Goal: Information Seeking & Learning: Learn about a topic

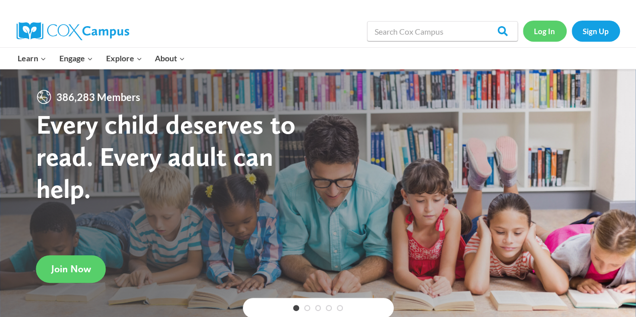
click at [546, 32] on link "Log In" at bounding box center [545, 31] width 44 height 21
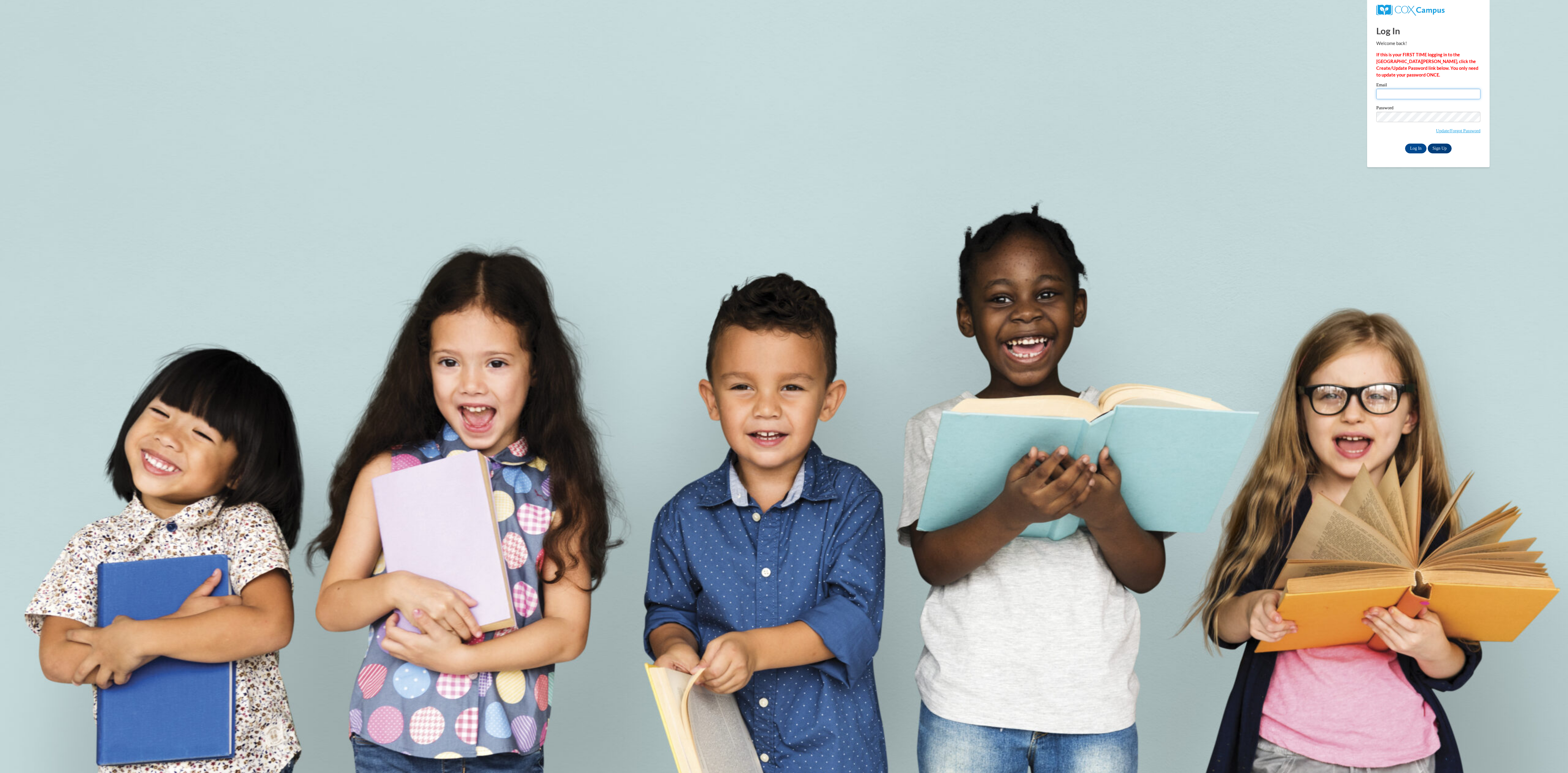
click at [1437, 97] on input "Email" at bounding box center [1428, 94] width 104 height 10
type input "cerezola.brandon@fcboe.org"
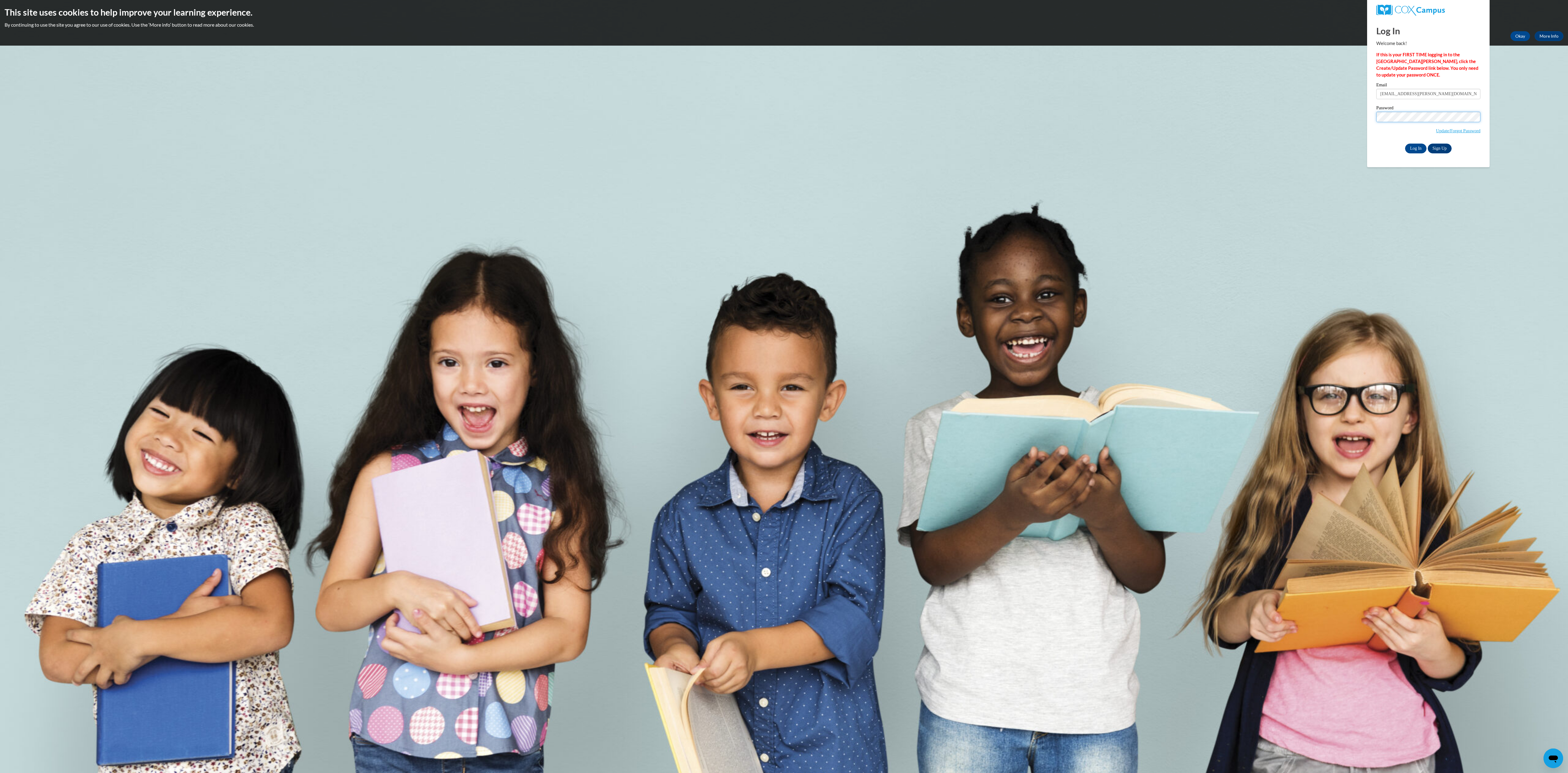
click at [1405, 144] on input "Log In" at bounding box center [1415, 149] width 21 height 10
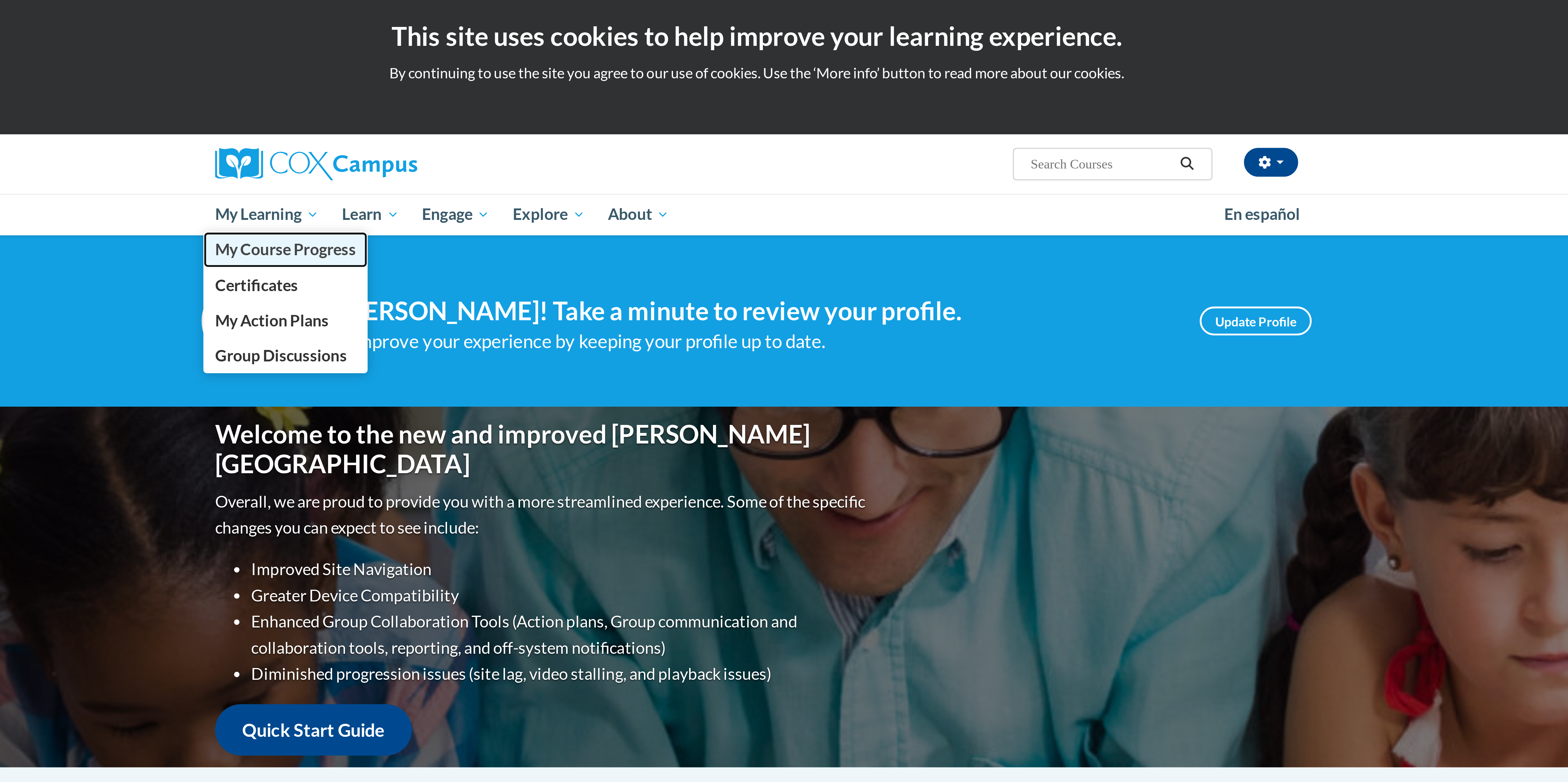
click at [609, 85] on span "My Course Progress" at bounding box center [622, 86] width 48 height 7
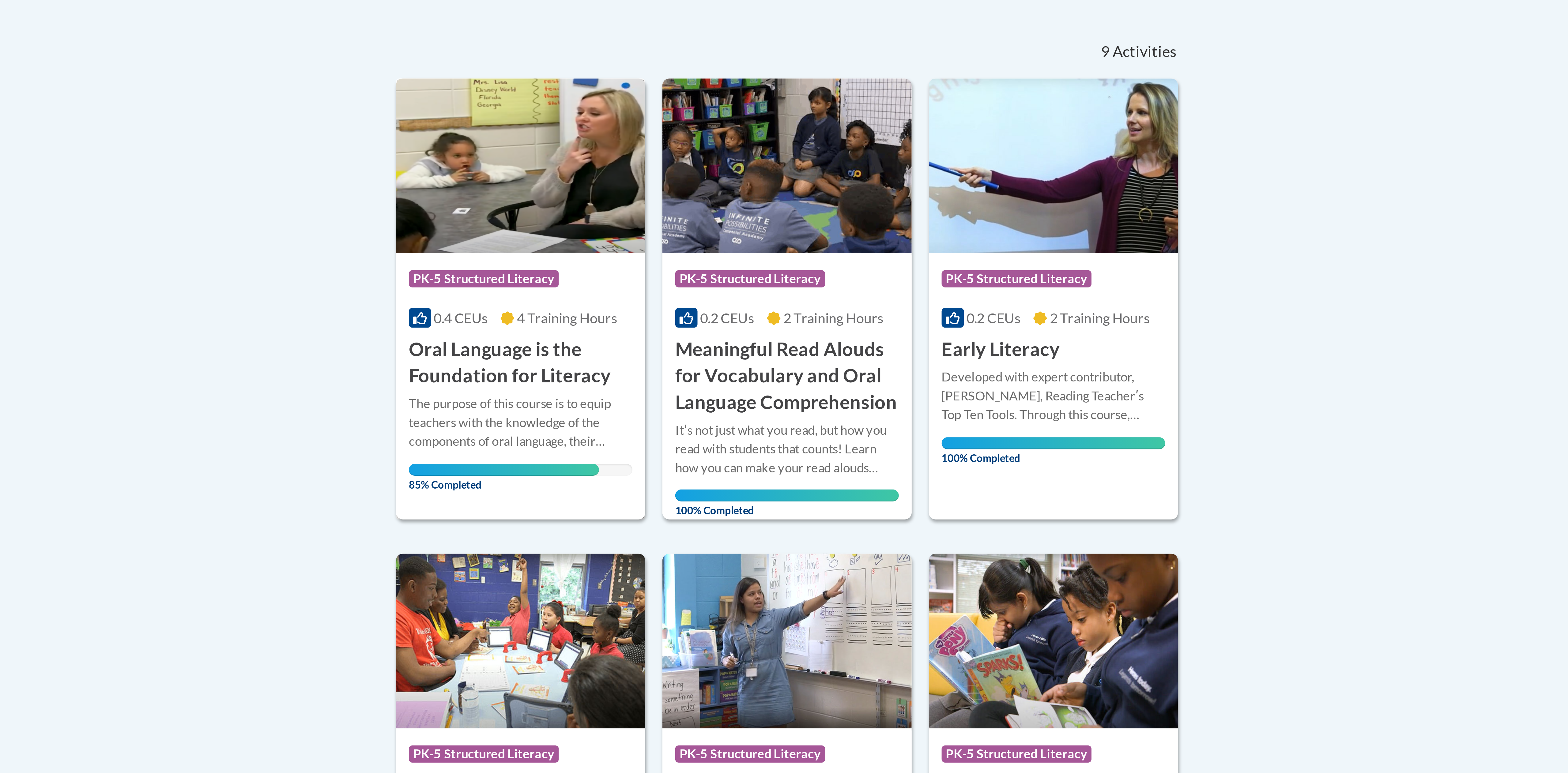
click at [656, 264] on h3 "Oral Language is the Foundation for Literacy" at bounding box center [640, 259] width 80 height 19
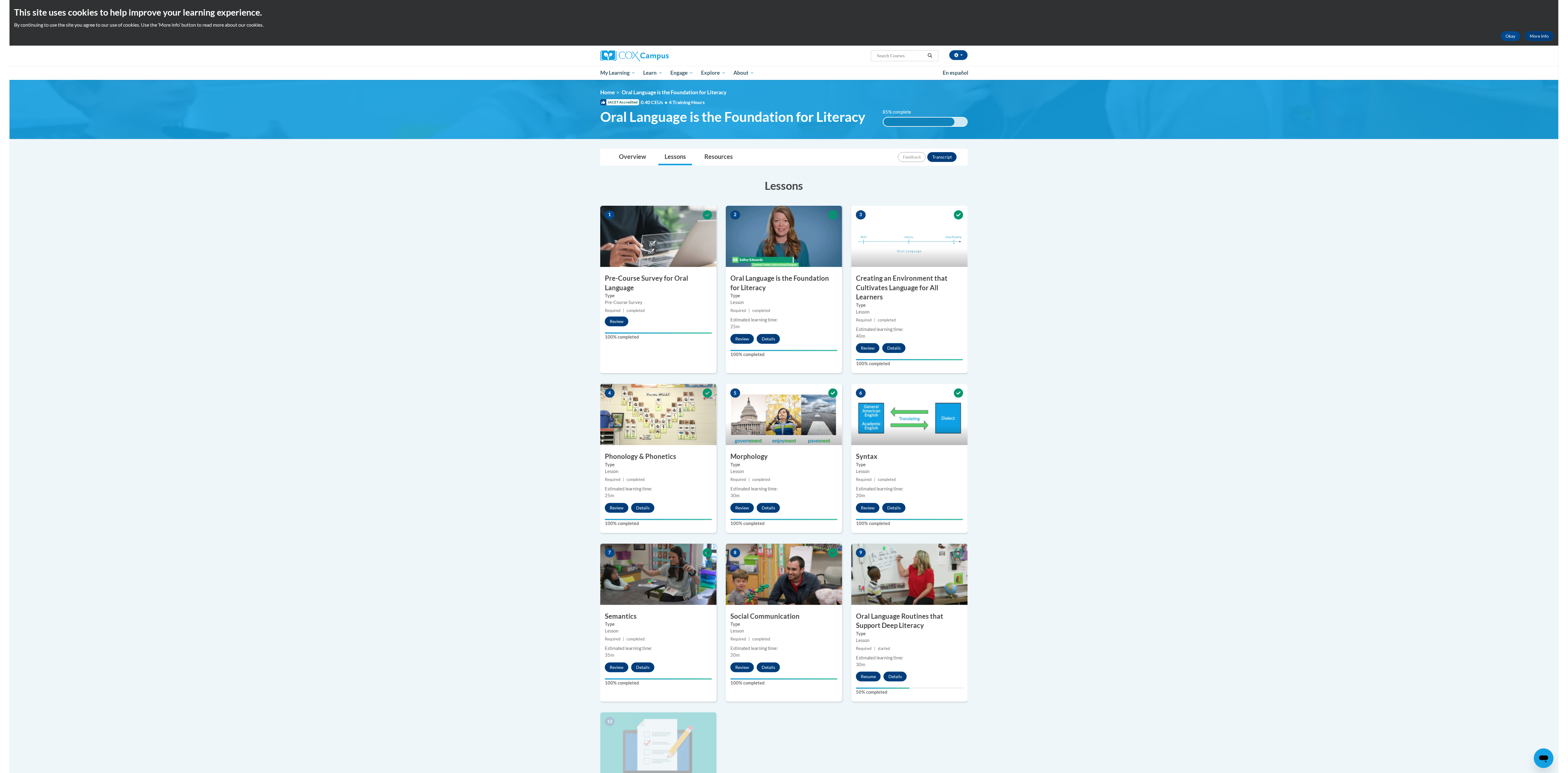
scroll to position [228, 0]
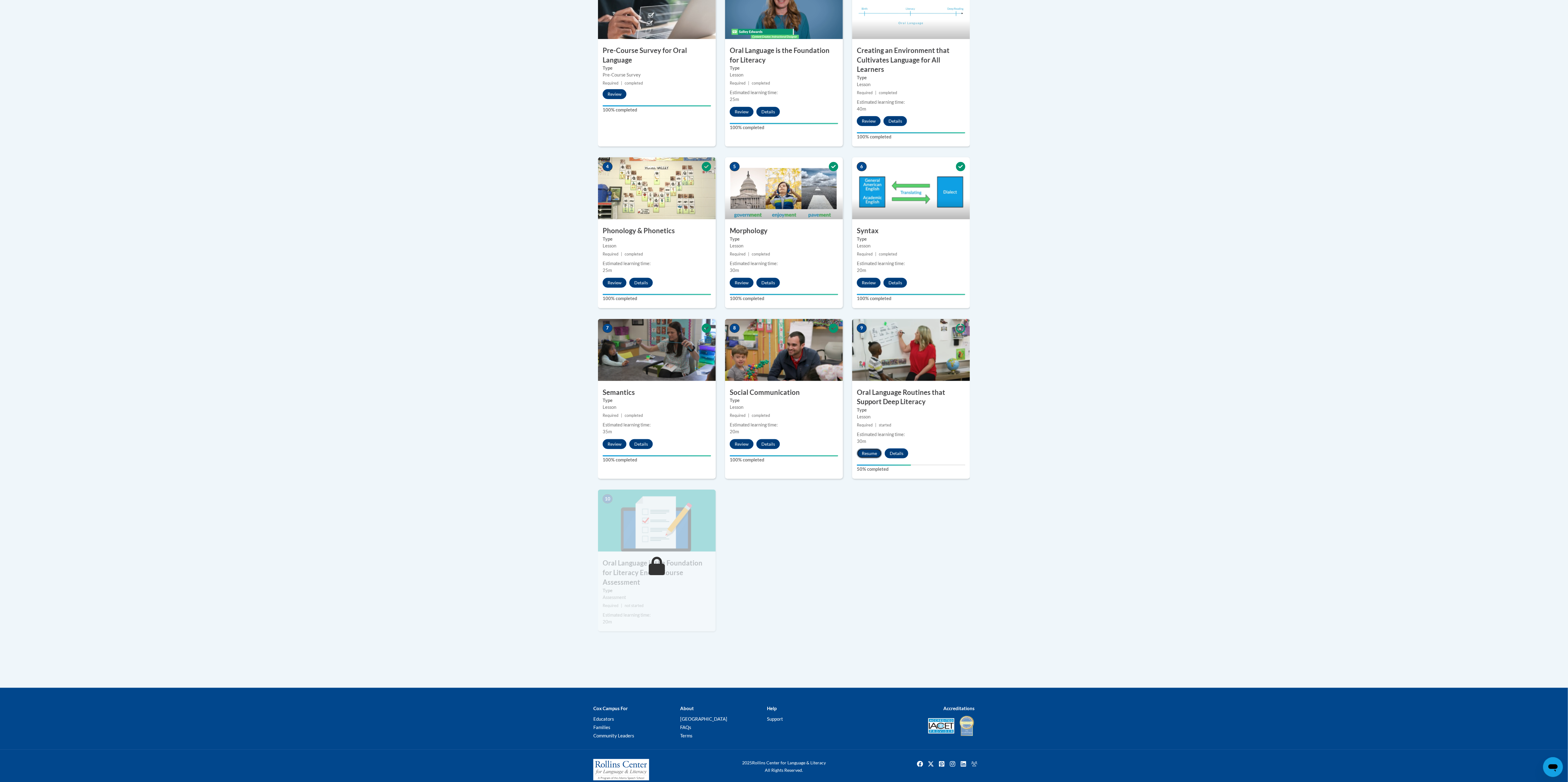
click at [866, 455] on button "Resume" at bounding box center [869, 454] width 25 height 10
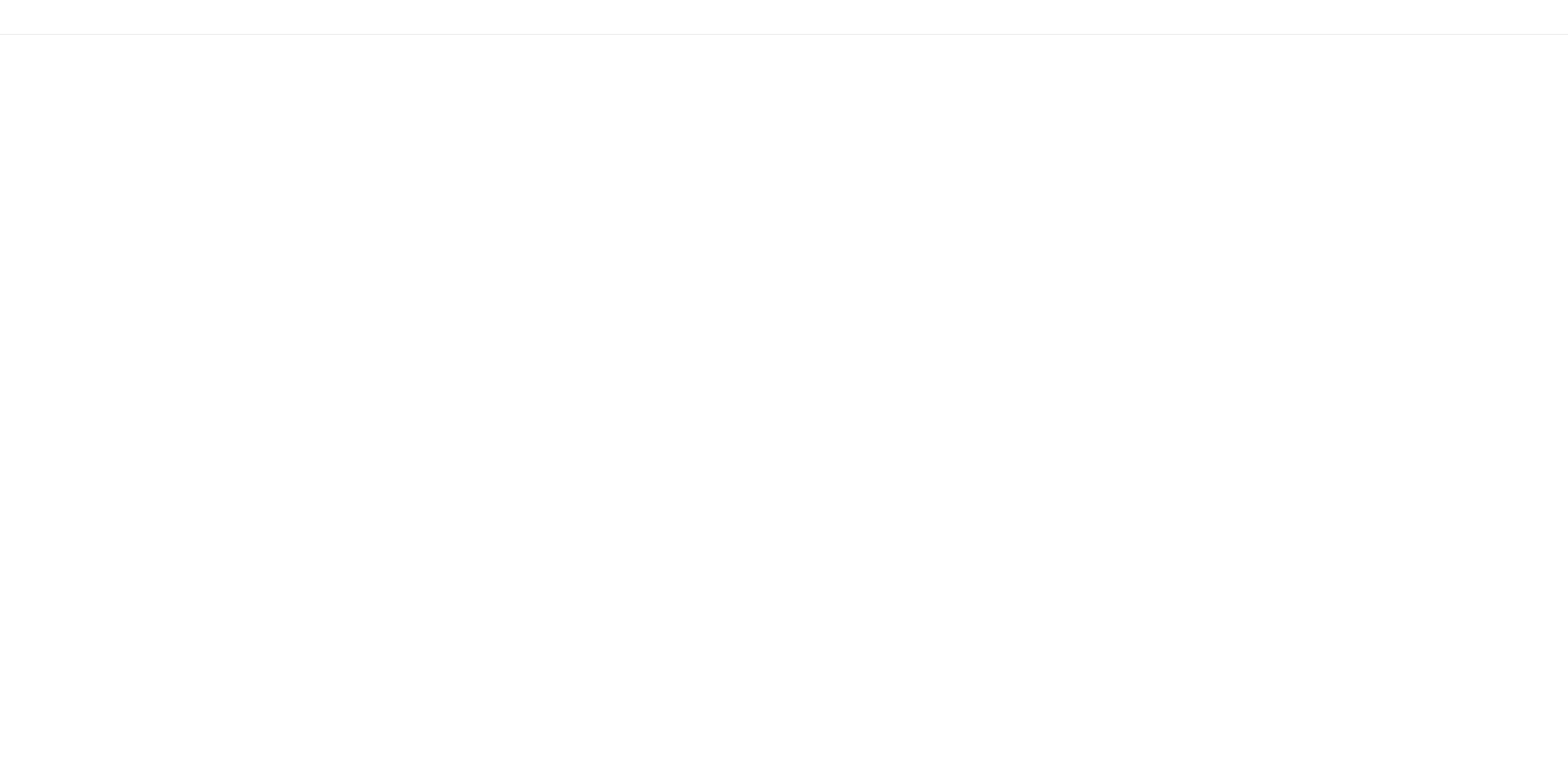
scroll to position [219, 0]
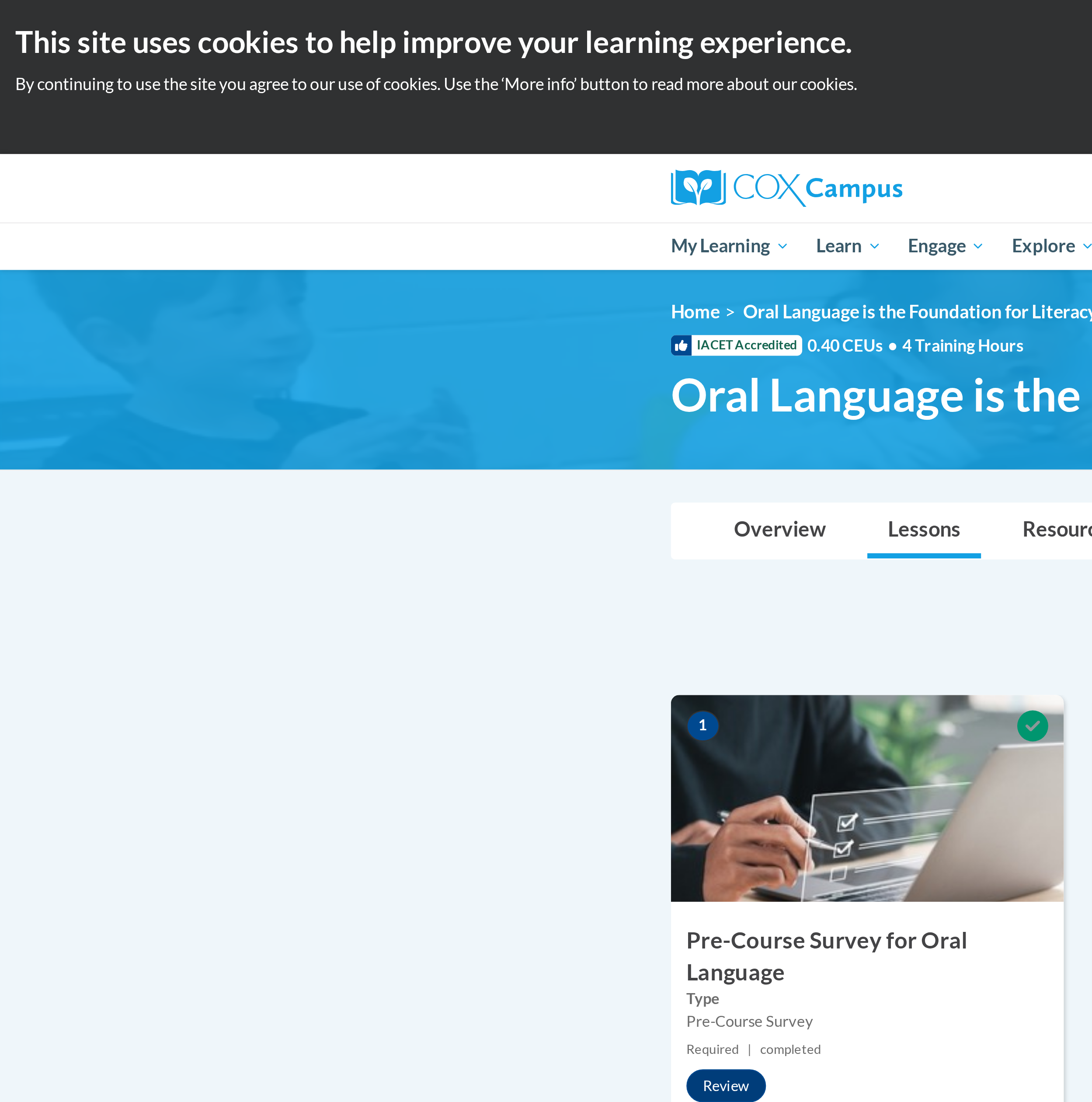
click at [202, 124] on img at bounding box center [546, 156] width 1092 height 84
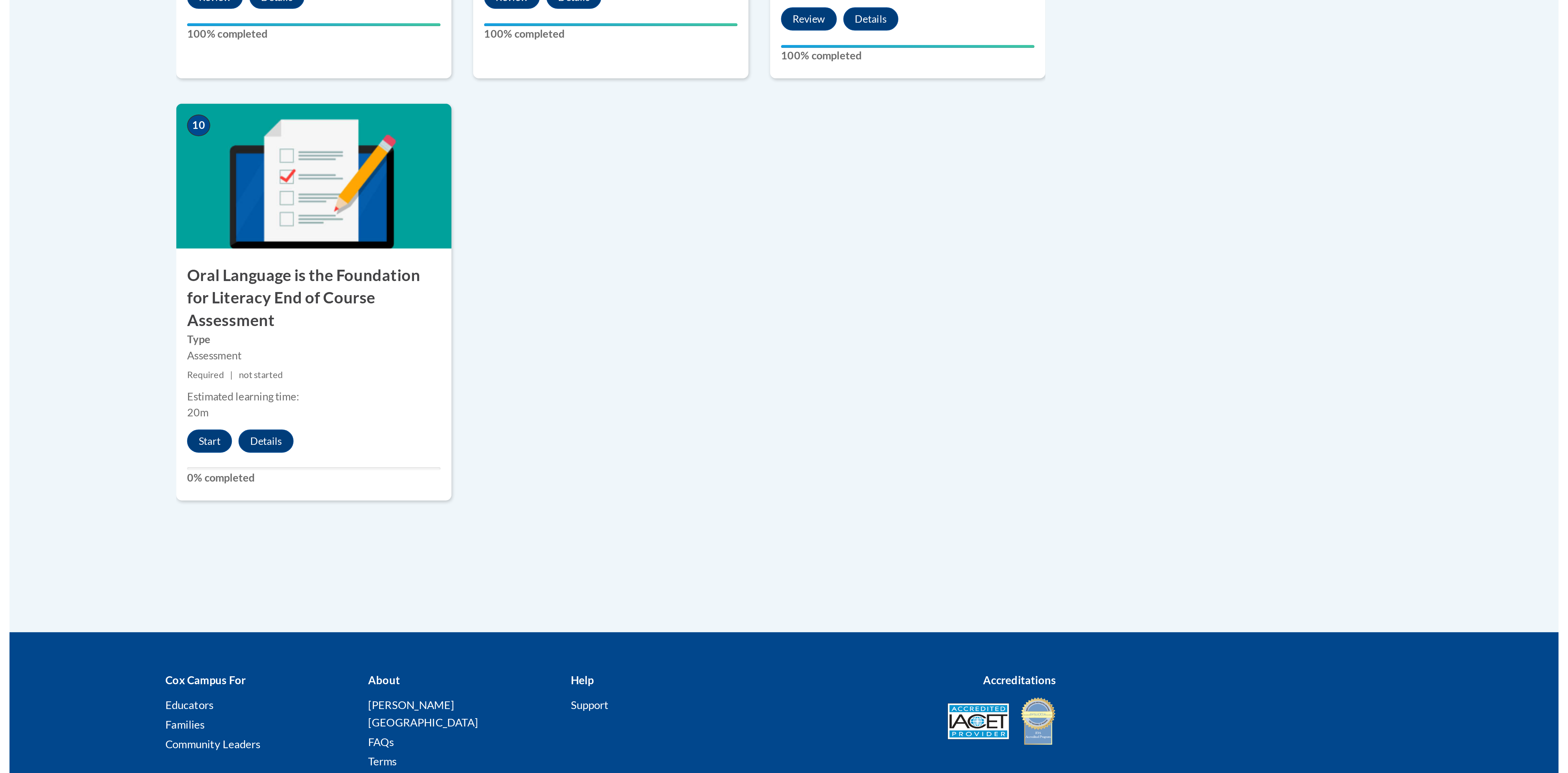
scroll to position [229, 0]
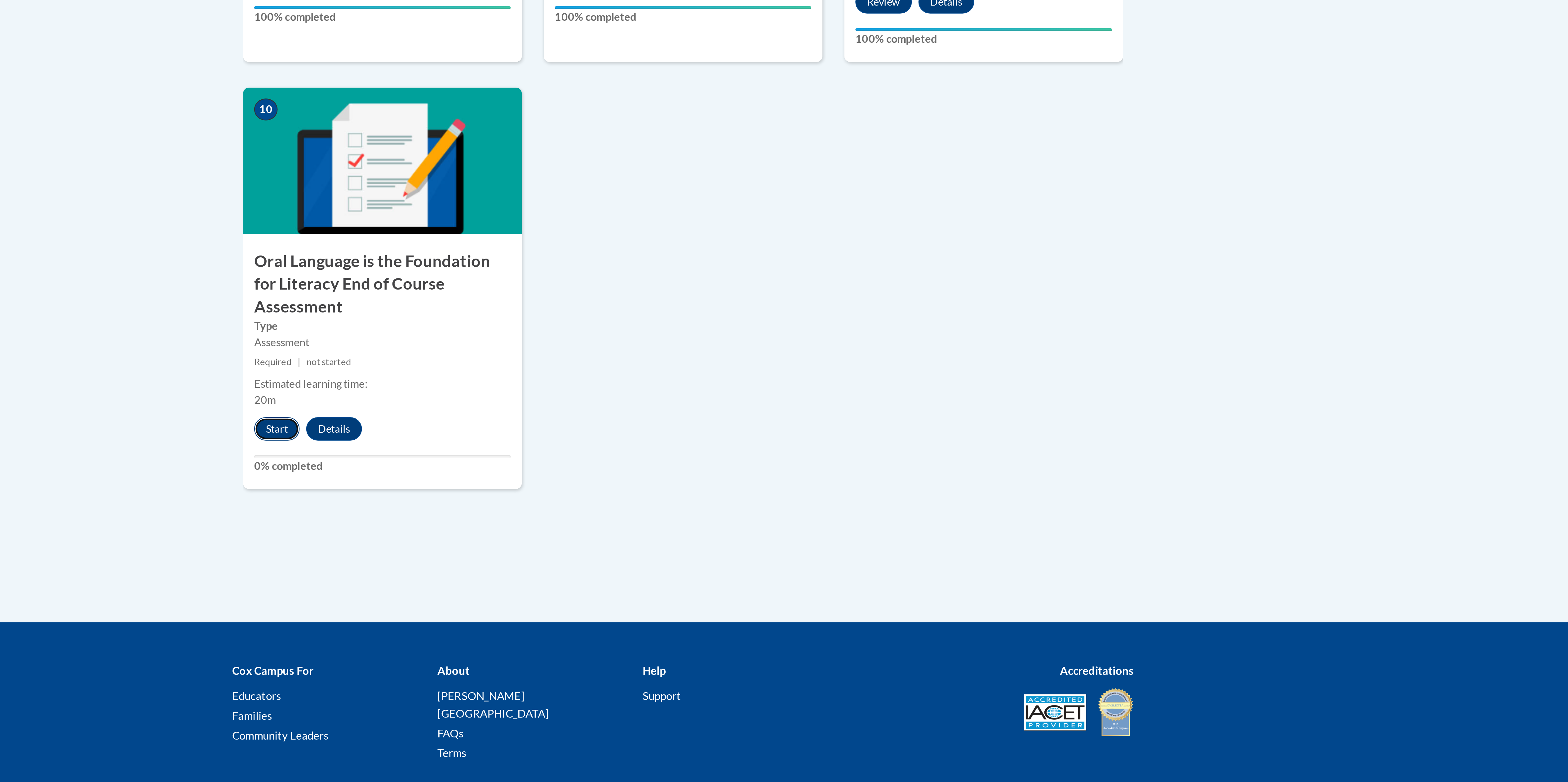
click at [611, 628] on button "Start" at bounding box center [612, 633] width 19 height 10
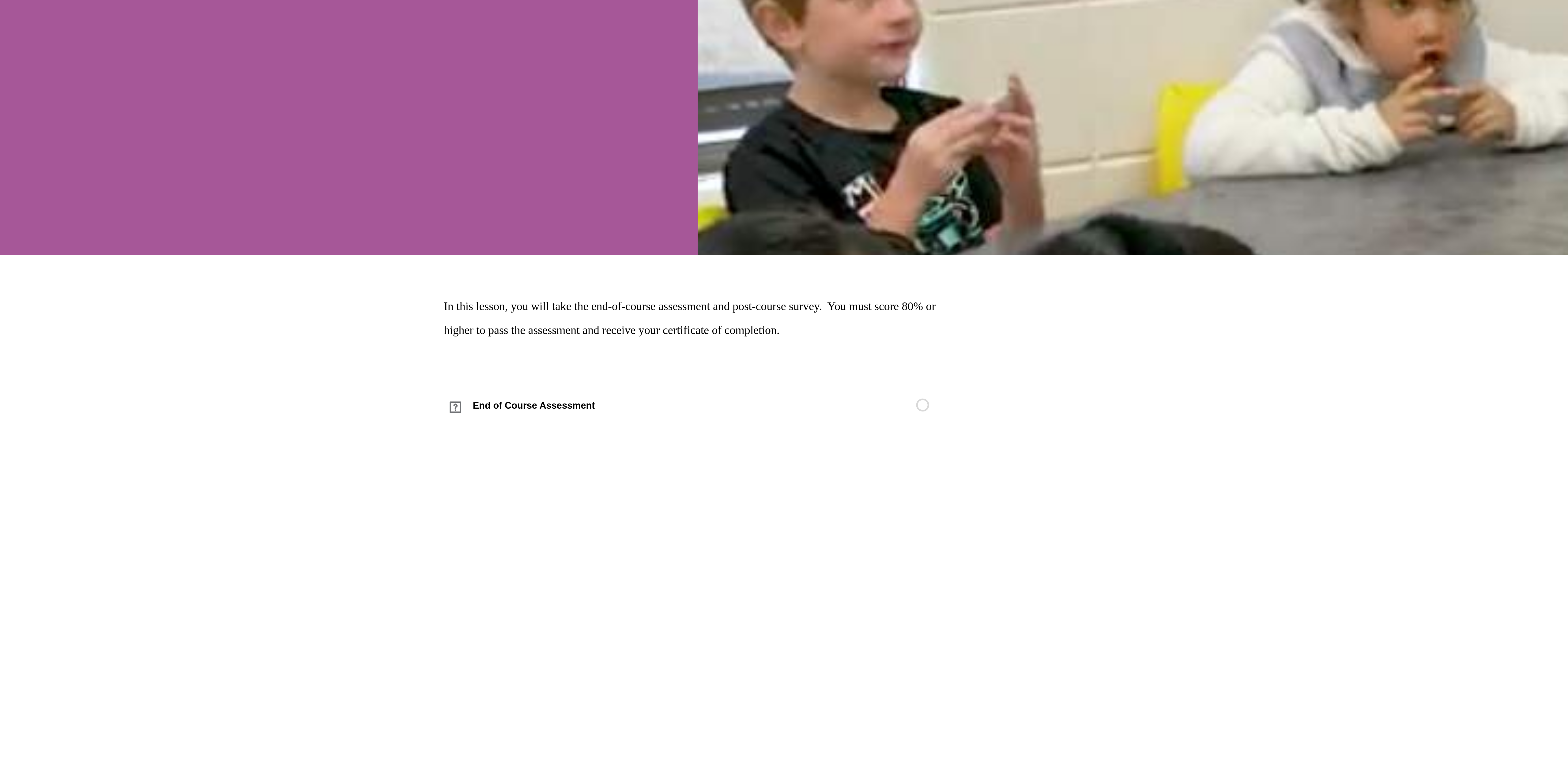
scroll to position [228, 0]
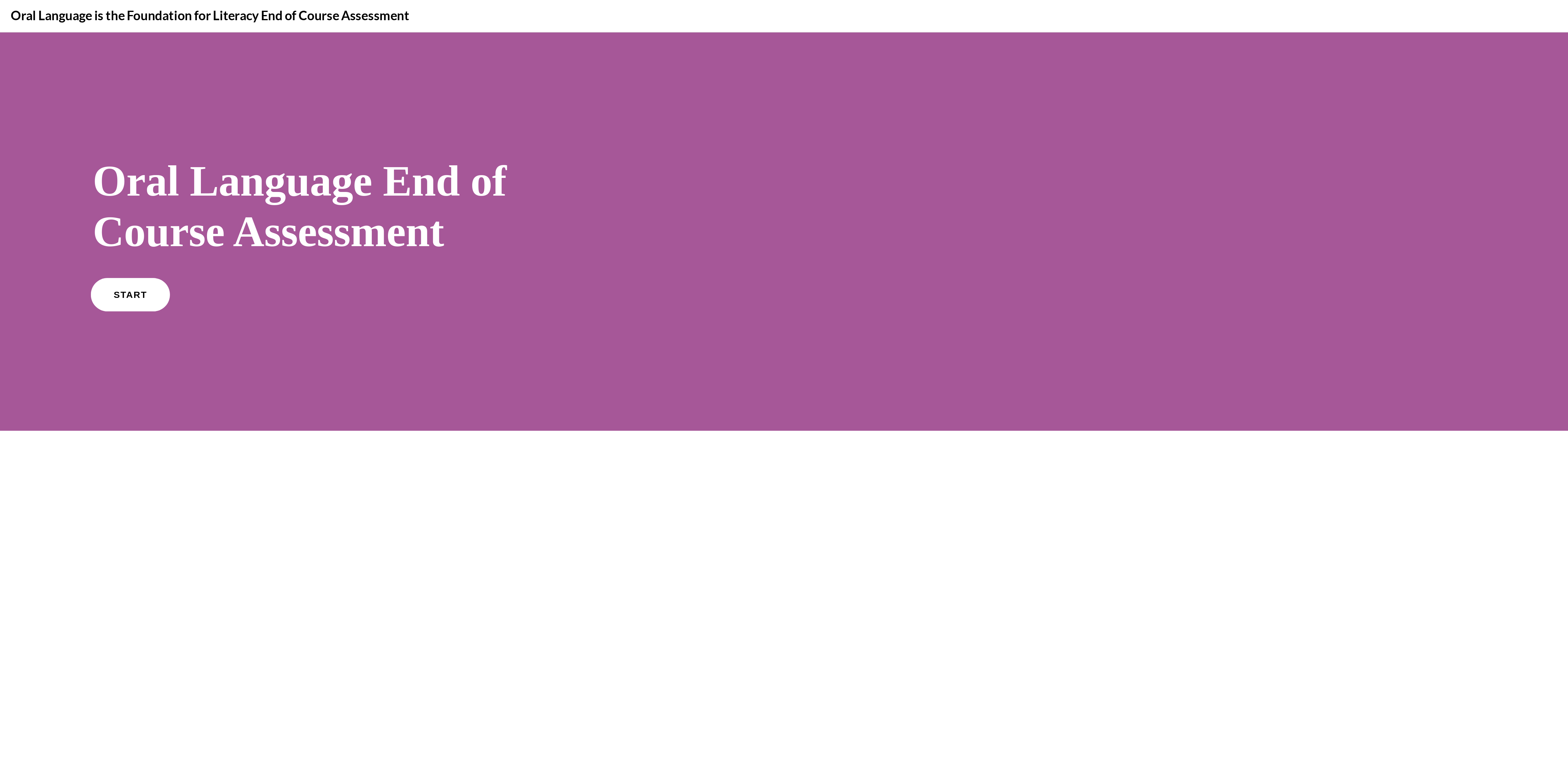
click at [53, 144] on span "START" at bounding box center [55, 143] width 14 height 5
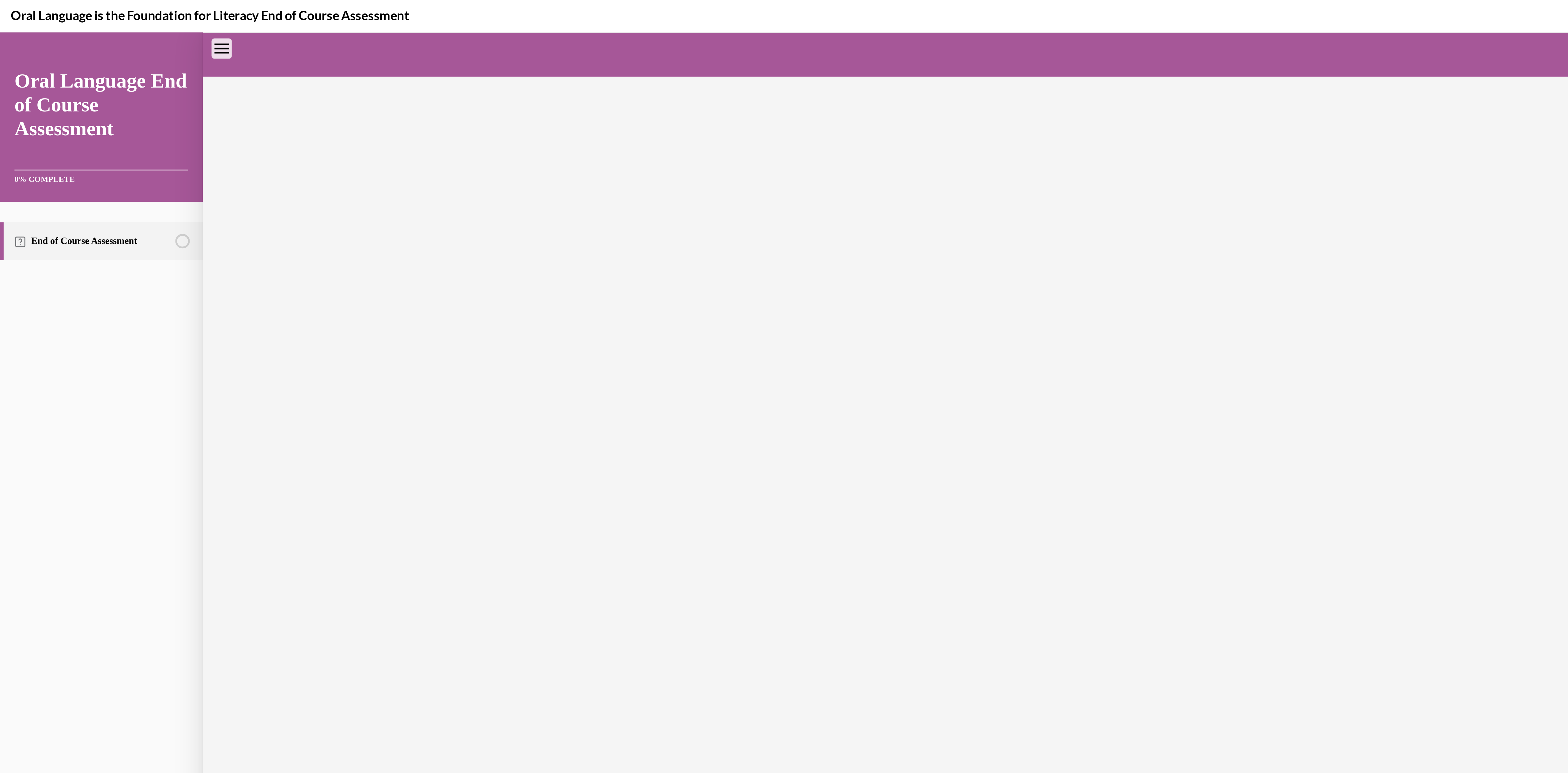
scroll to position [19, 0]
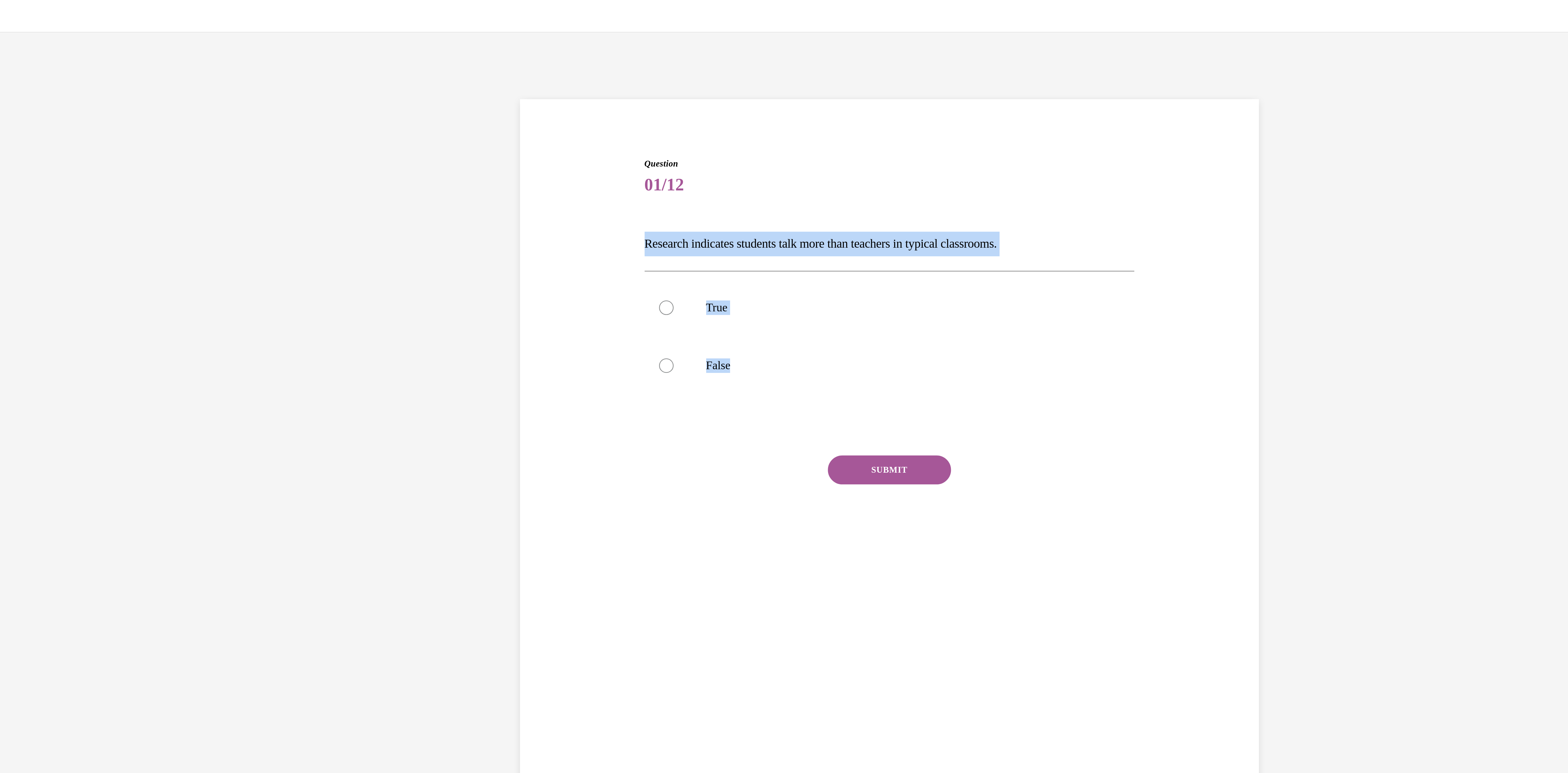
drag, startPoint x: -302, startPoint y: 181, endPoint x: -359, endPoint y: 121, distance: 82.8
copy div "Research indicates students talk more than teachers in typical classrooms.   Tr…"
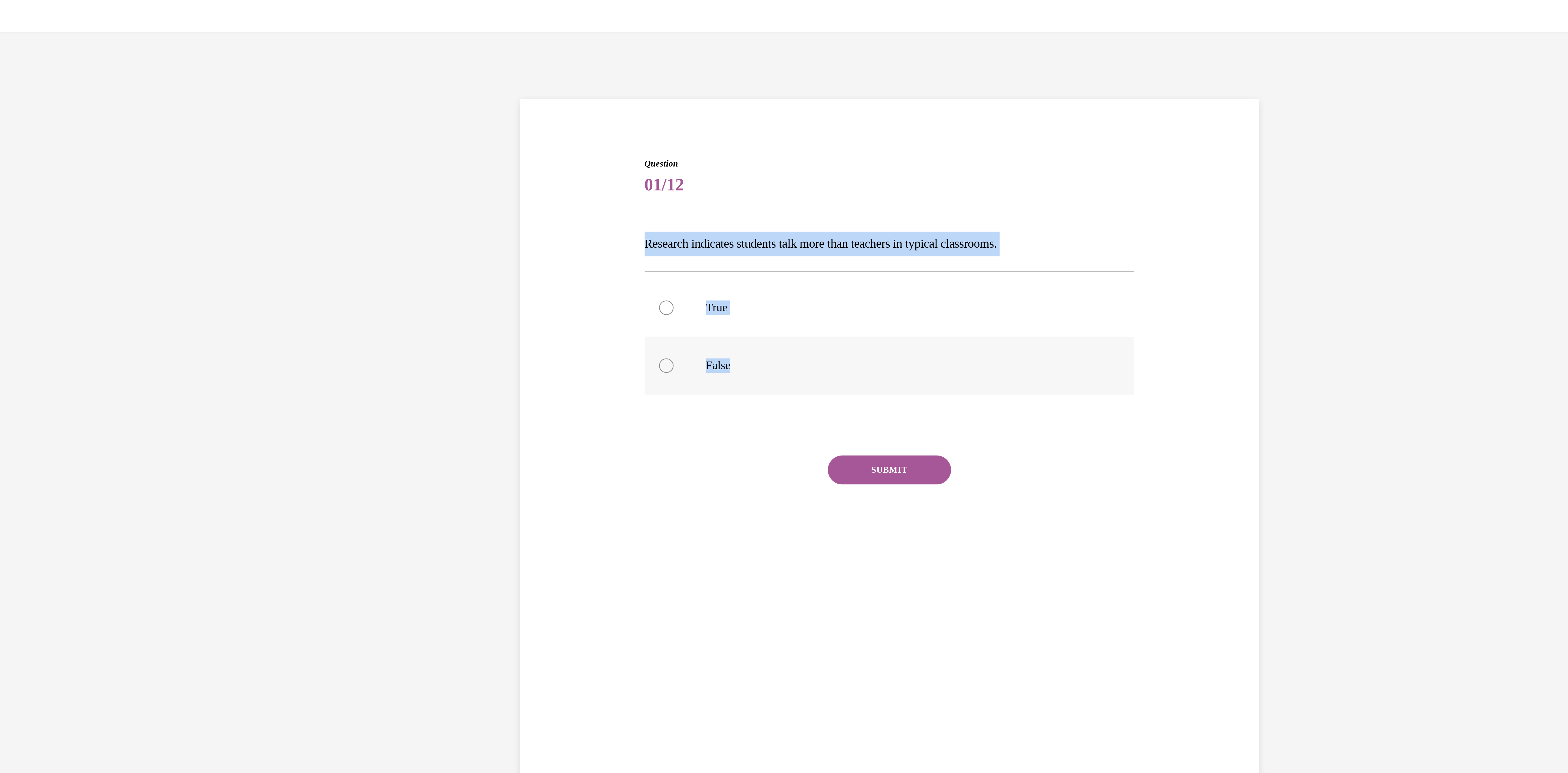
radio input "true"
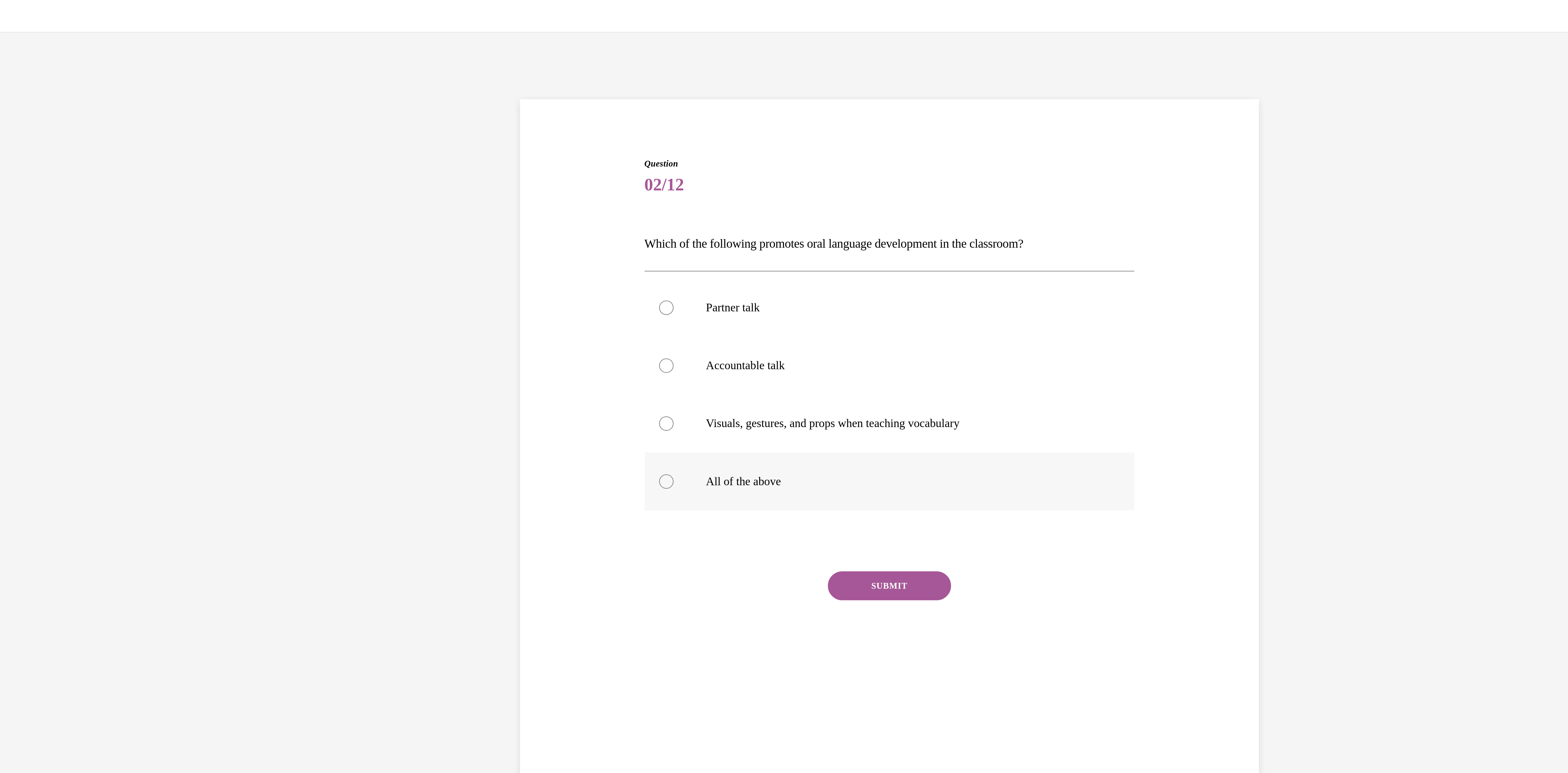
radio input "true"
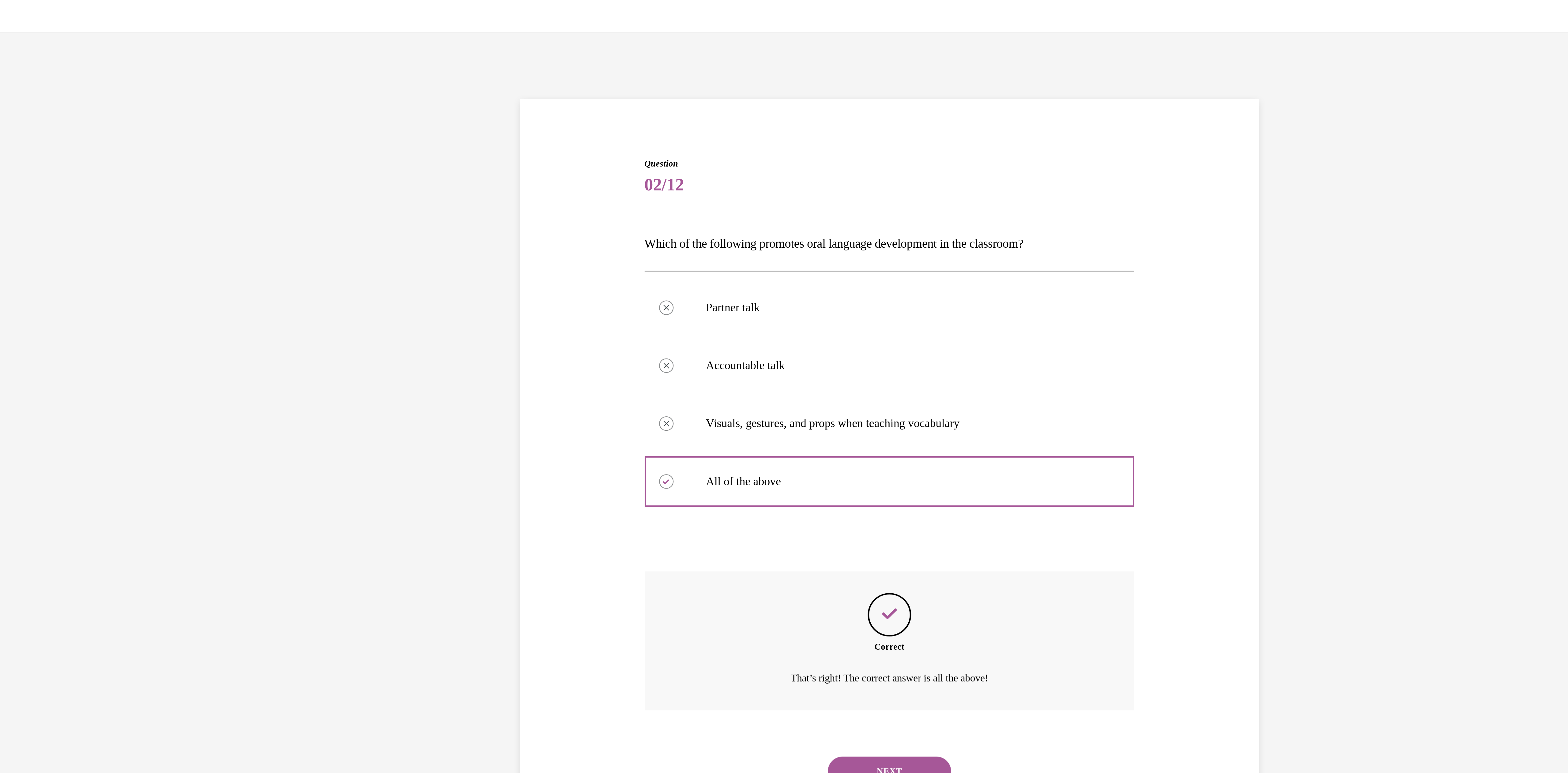
drag, startPoint x: -258, startPoint y: 340, endPoint x: -270, endPoint y: 343, distance: 12.4
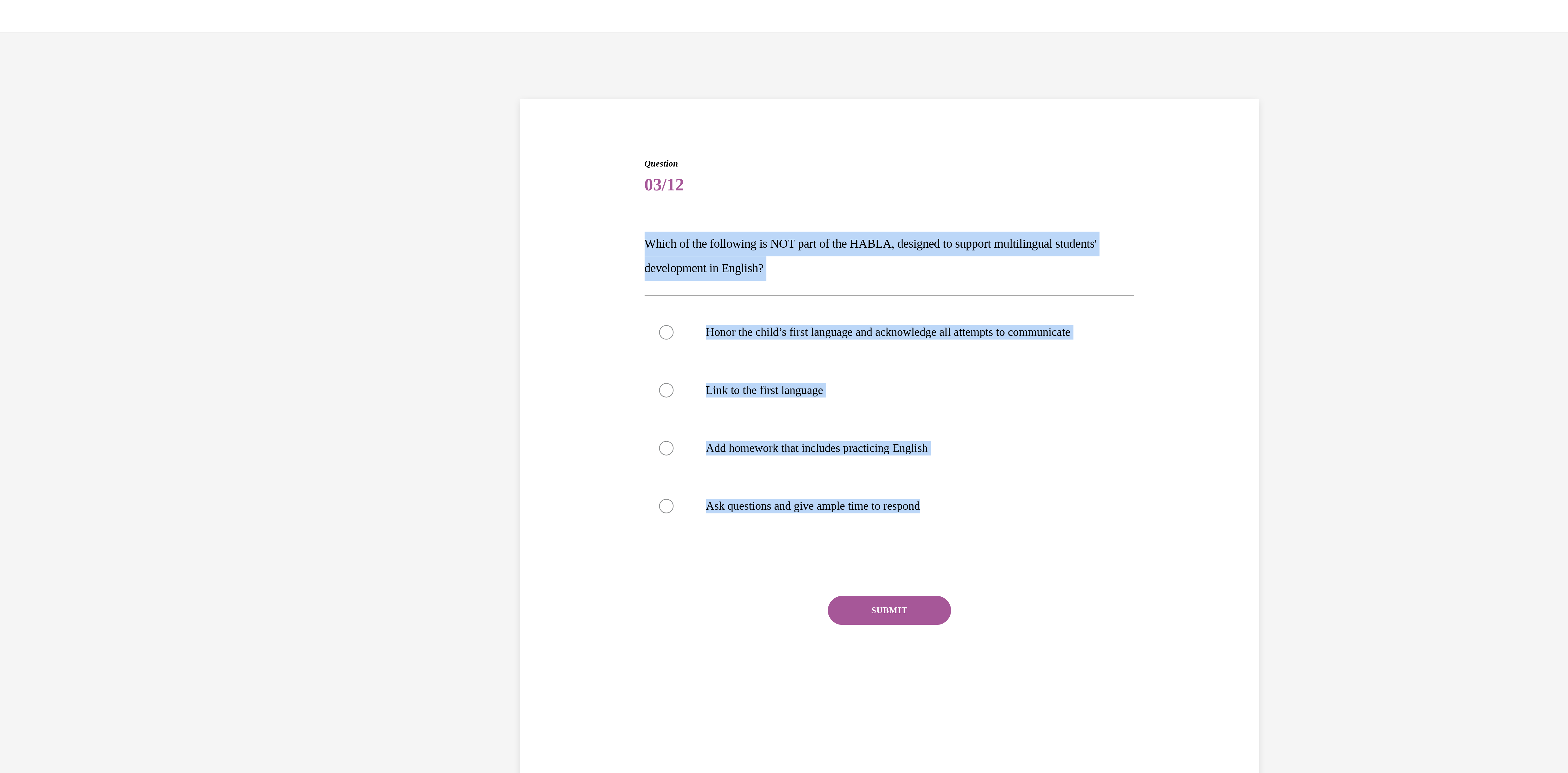
drag, startPoint x: -217, startPoint y: 244, endPoint x: -352, endPoint y: 126, distance: 179.3
copy div "Which of the following is NOT part of the HABLA, designed to support multilingu…"
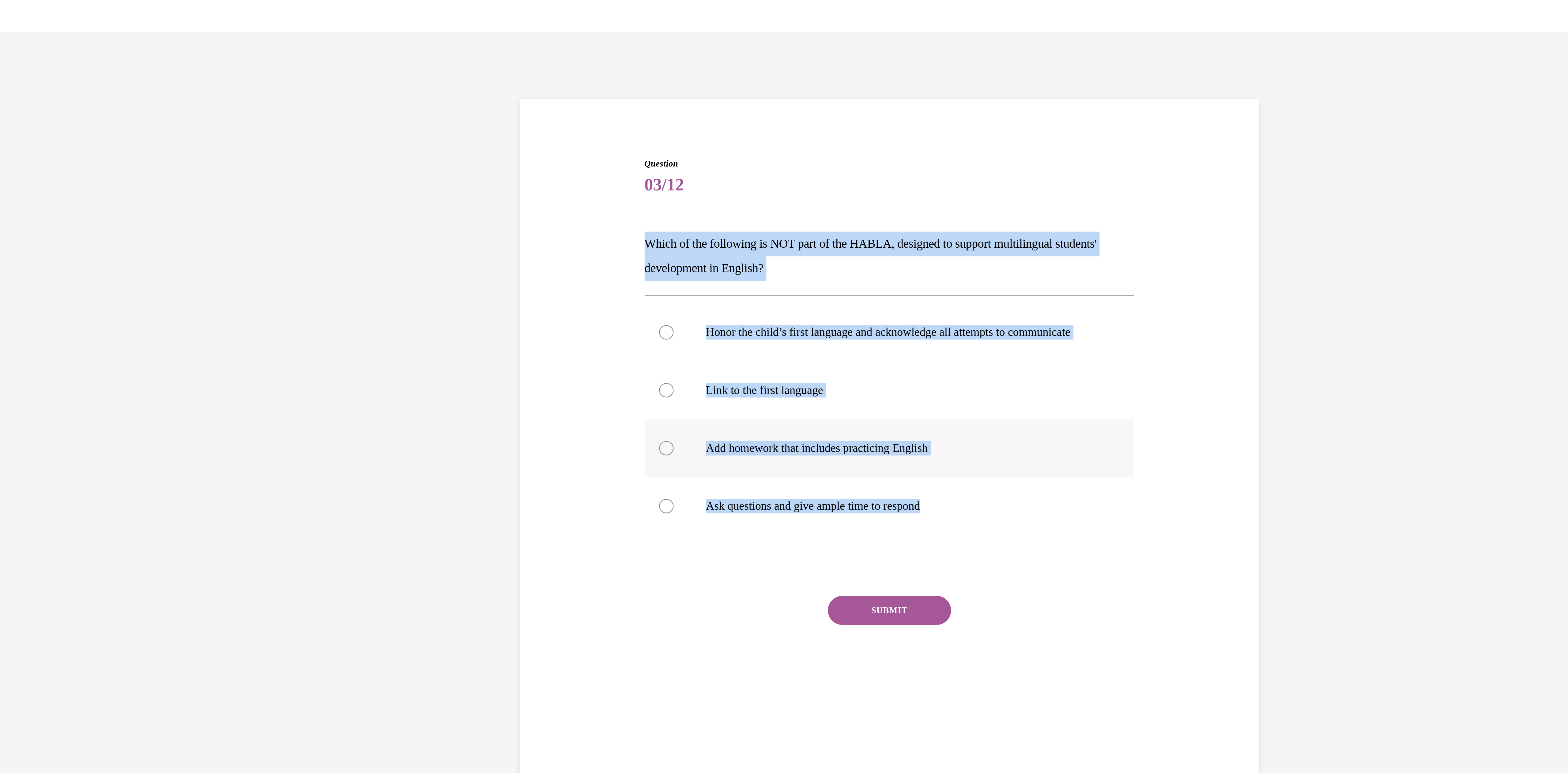
radio input "true"
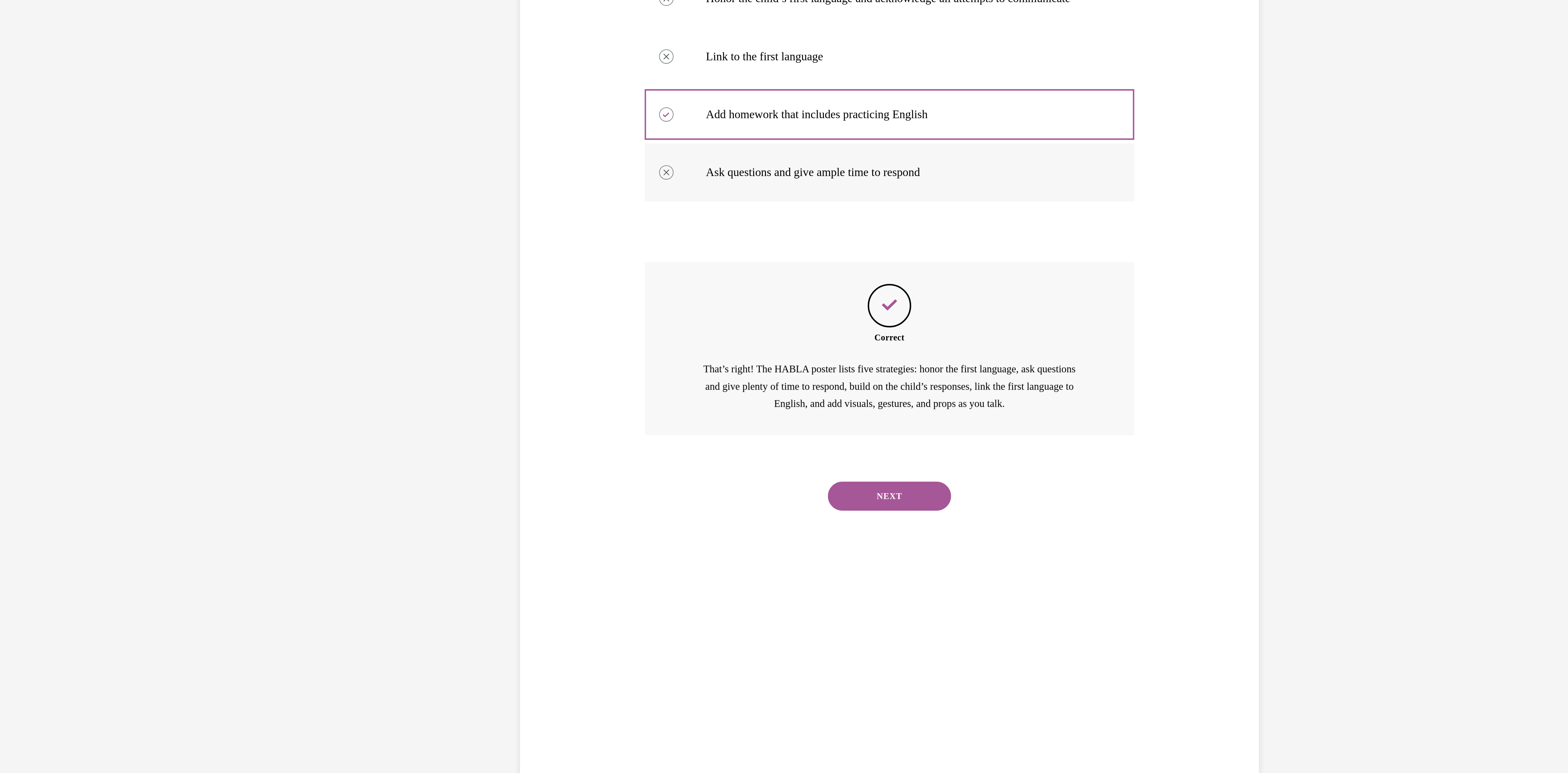
scroll to position [228, 0]
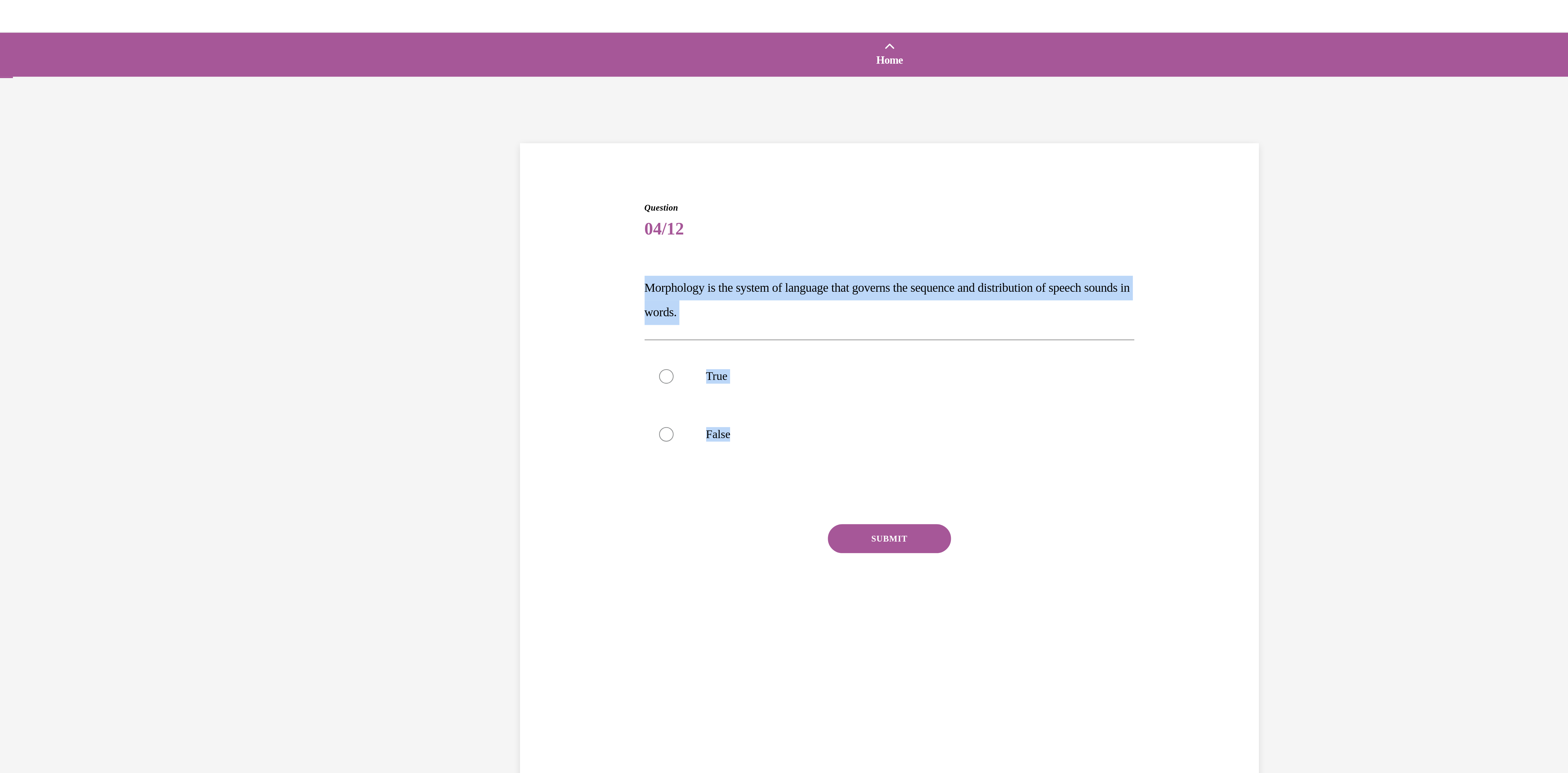
drag, startPoint x: -307, startPoint y: 204, endPoint x: -363, endPoint y: 135, distance: 88.9
copy div "Morphology is the system of language that governs the sequence and distribution…"
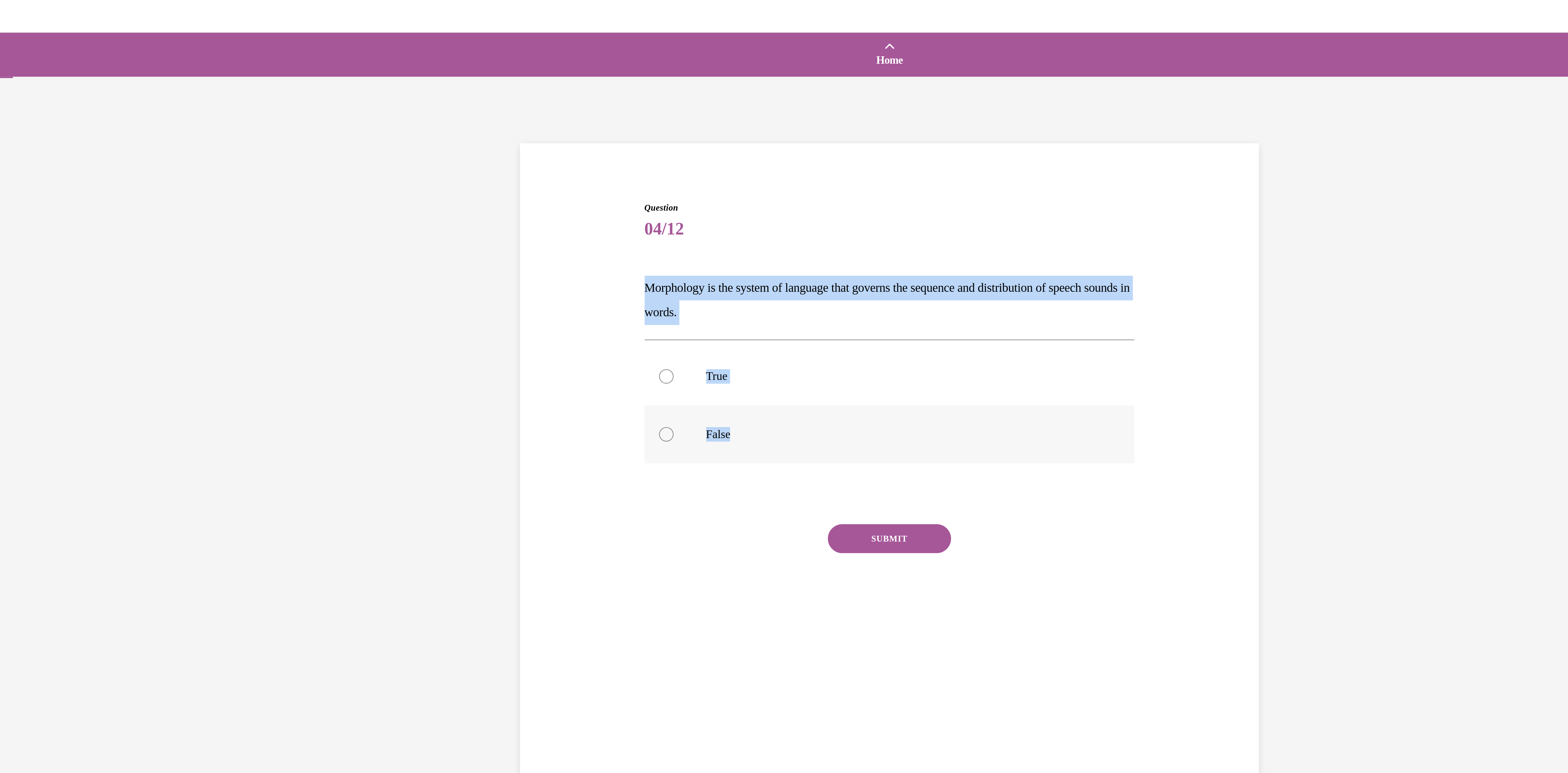
radio input "true"
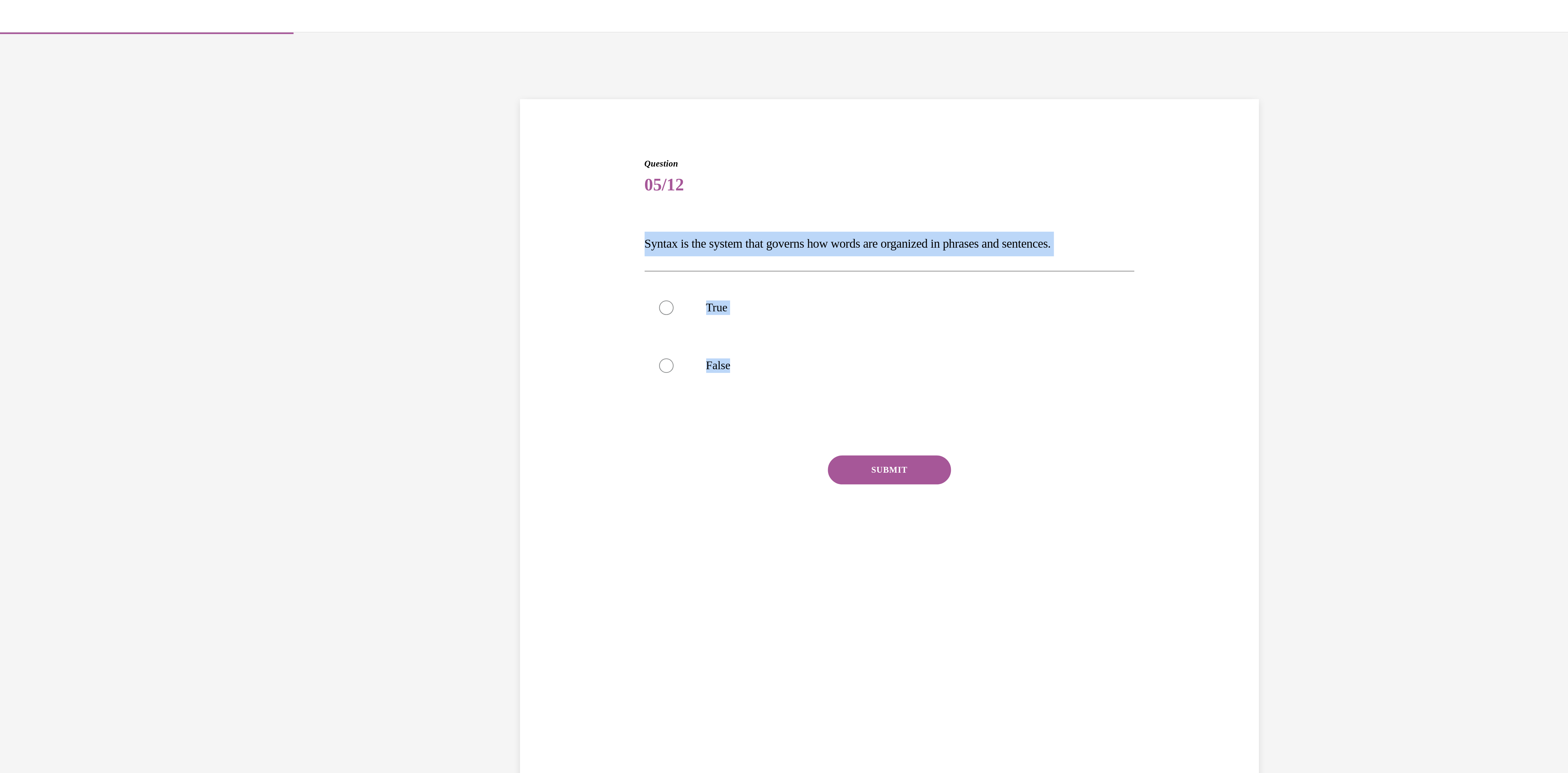
drag, startPoint x: -303, startPoint y: 172, endPoint x: -355, endPoint y: 119, distance: 74.2
copy div "Syntax is the system that governs how words are organized in phrases and senten…"
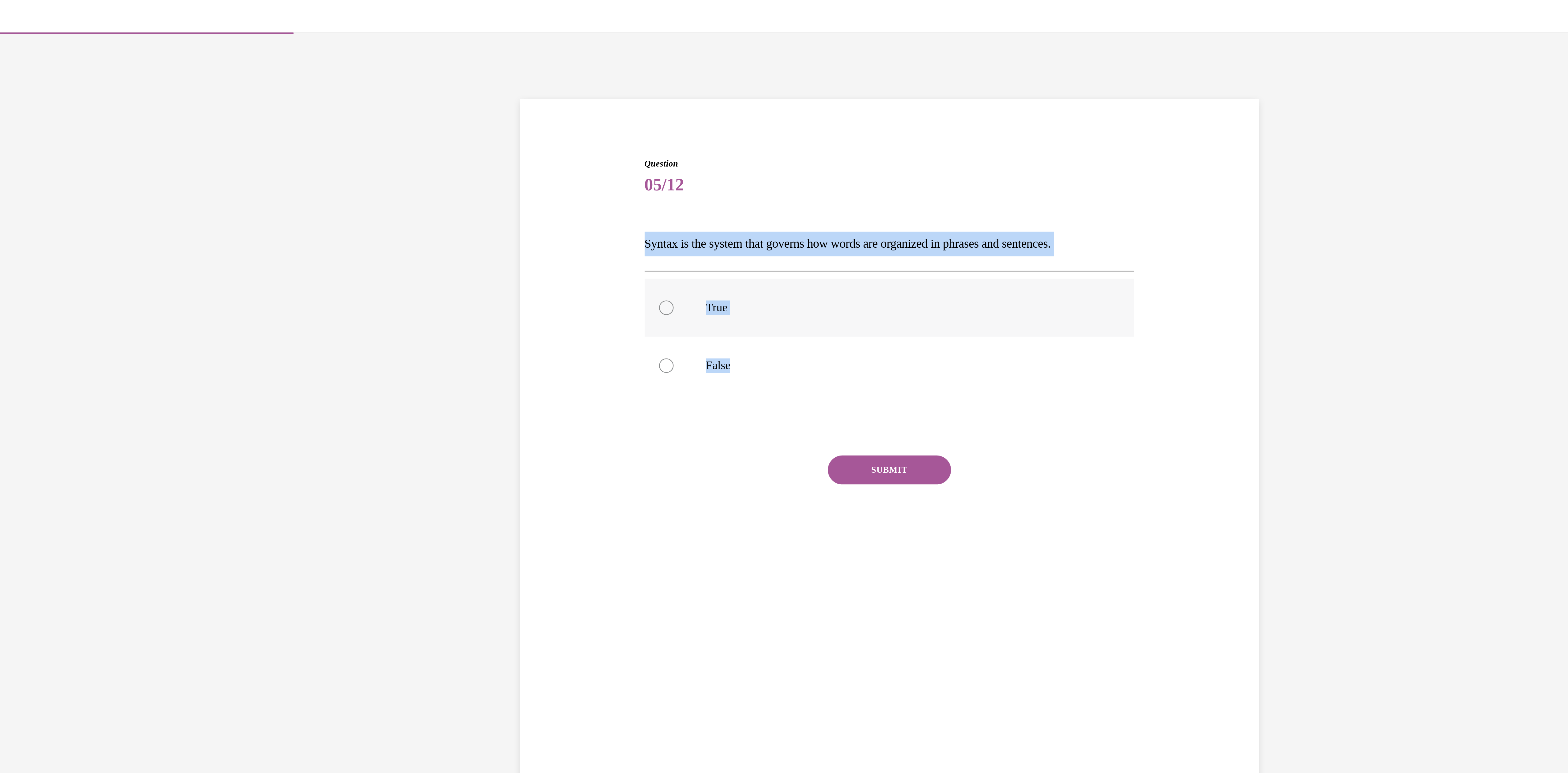
radio input "true"
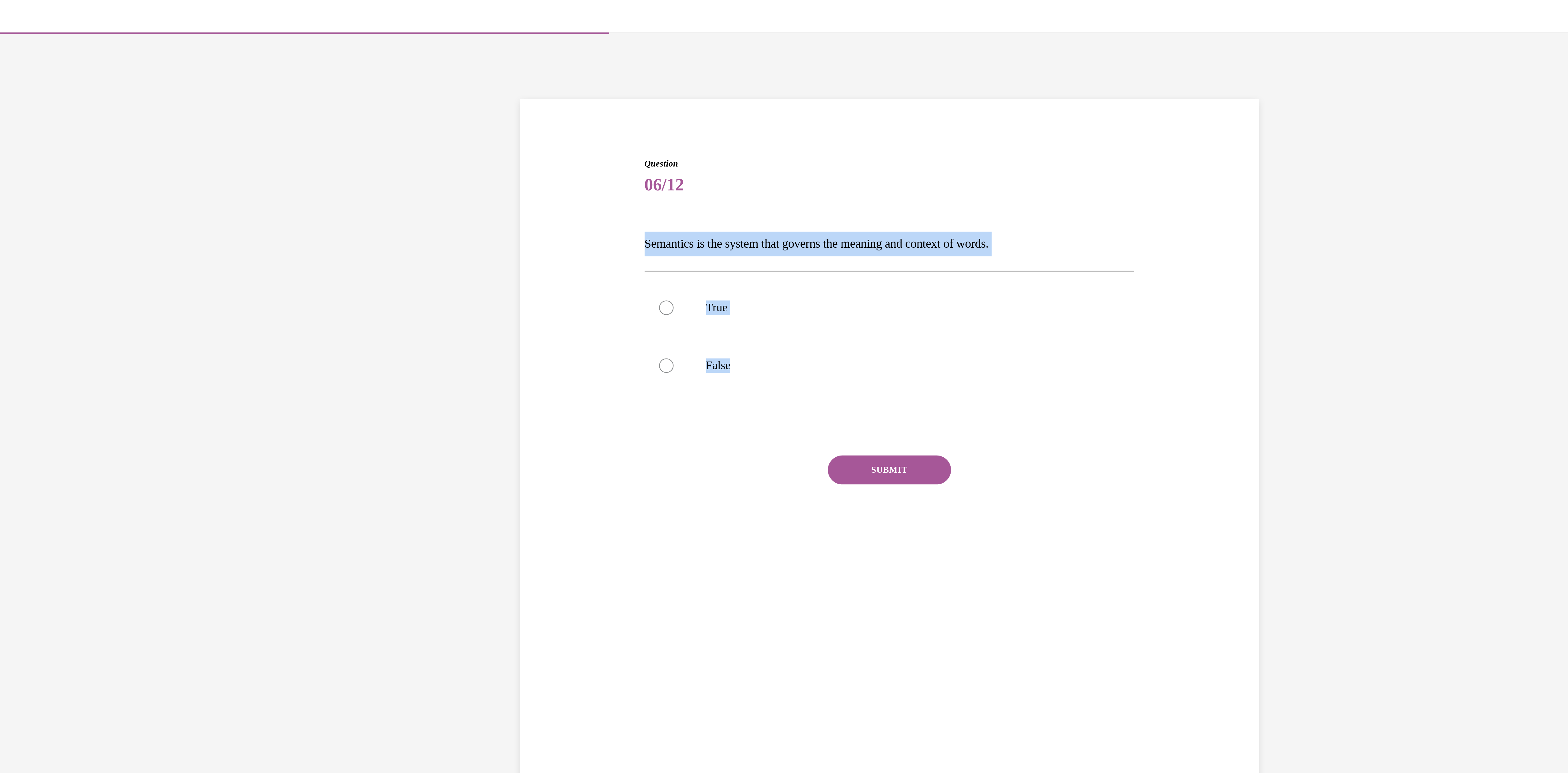
drag, startPoint x: -299, startPoint y: 175, endPoint x: -354, endPoint y: 124, distance: 75.0
copy div "Semantics is the system that governs the meaning and context of words.  True Fa…"
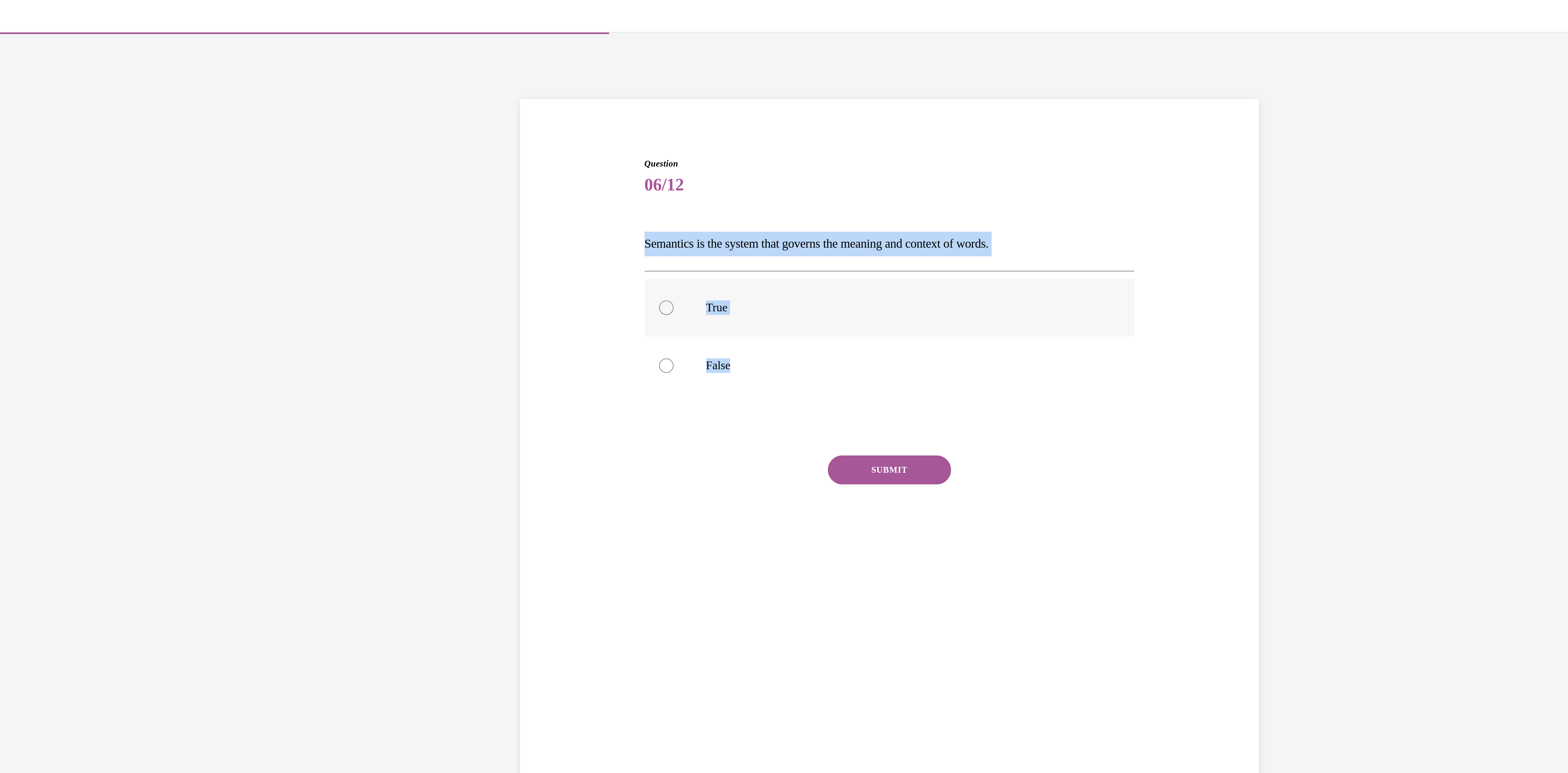
radio input "true"
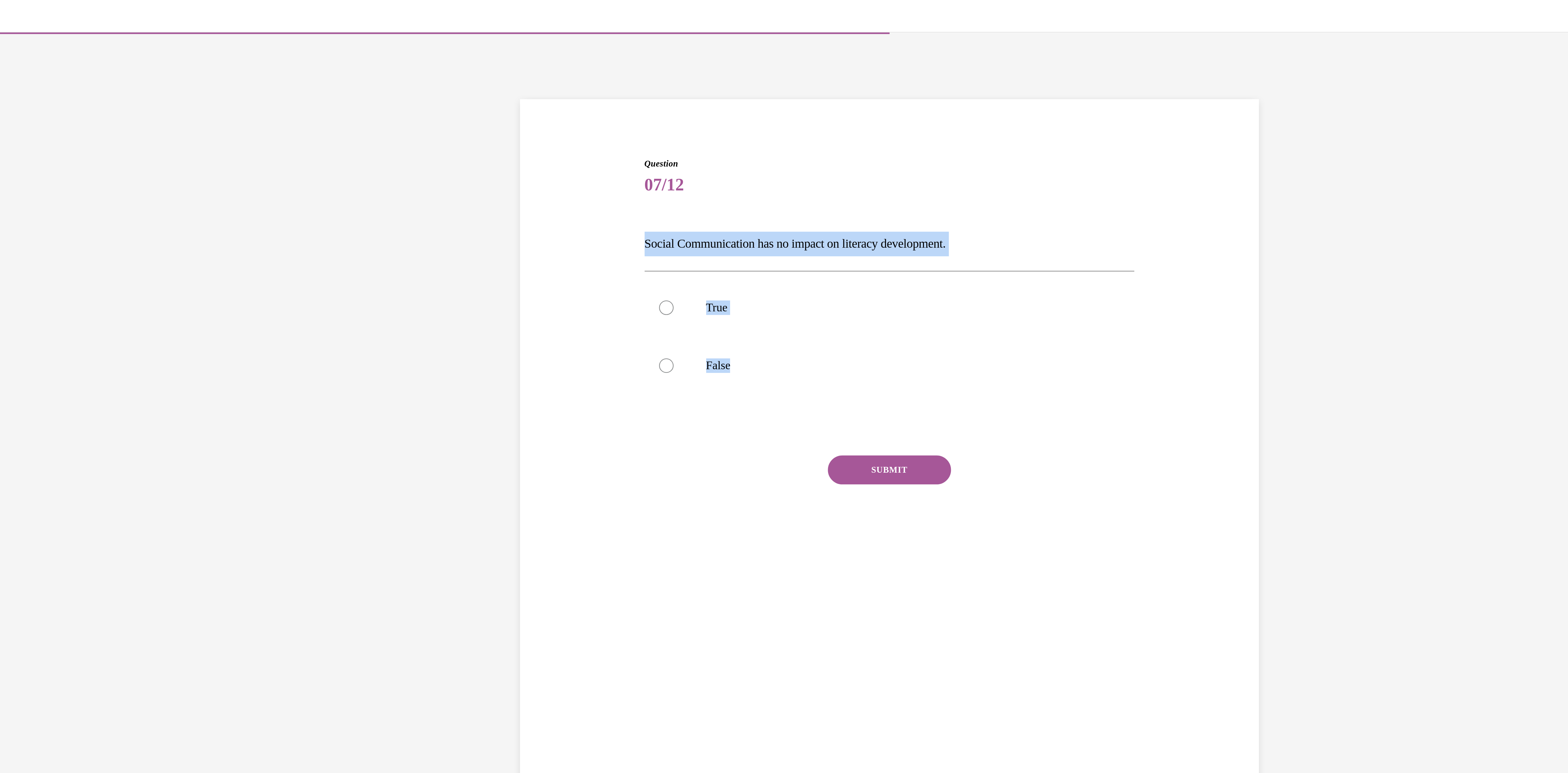
drag, startPoint x: -295, startPoint y: 175, endPoint x: -362, endPoint y: 120, distance: 86.7
copy div "Social Communication has no impact on literacy development. True False"
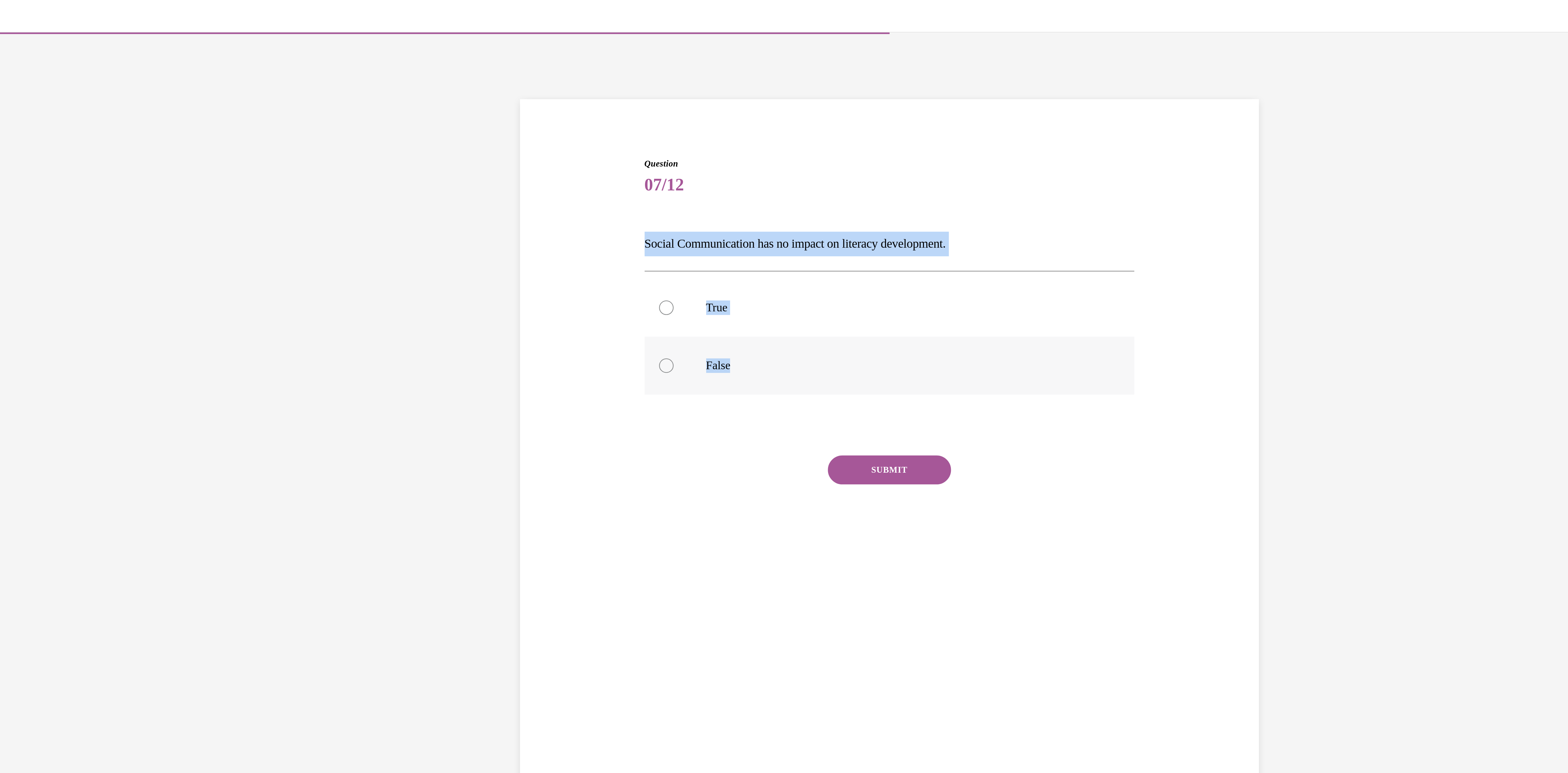
radio input "true"
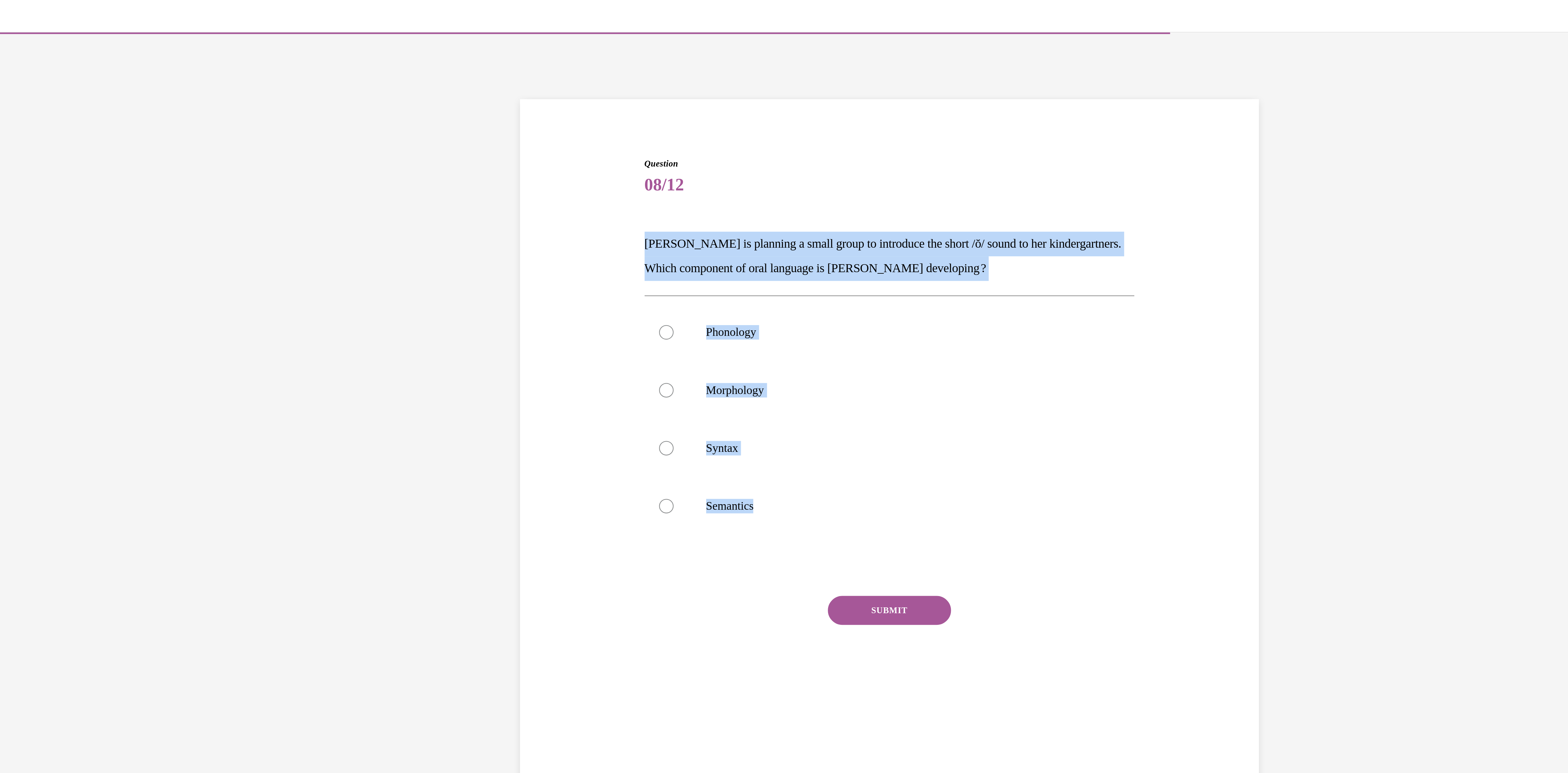
drag, startPoint x: -297, startPoint y: 227, endPoint x: -353, endPoint y: 125, distance: 116.4
copy div "Mrs. Coleman is planning a small group to introduce the short /ŏ/ sound to her …"
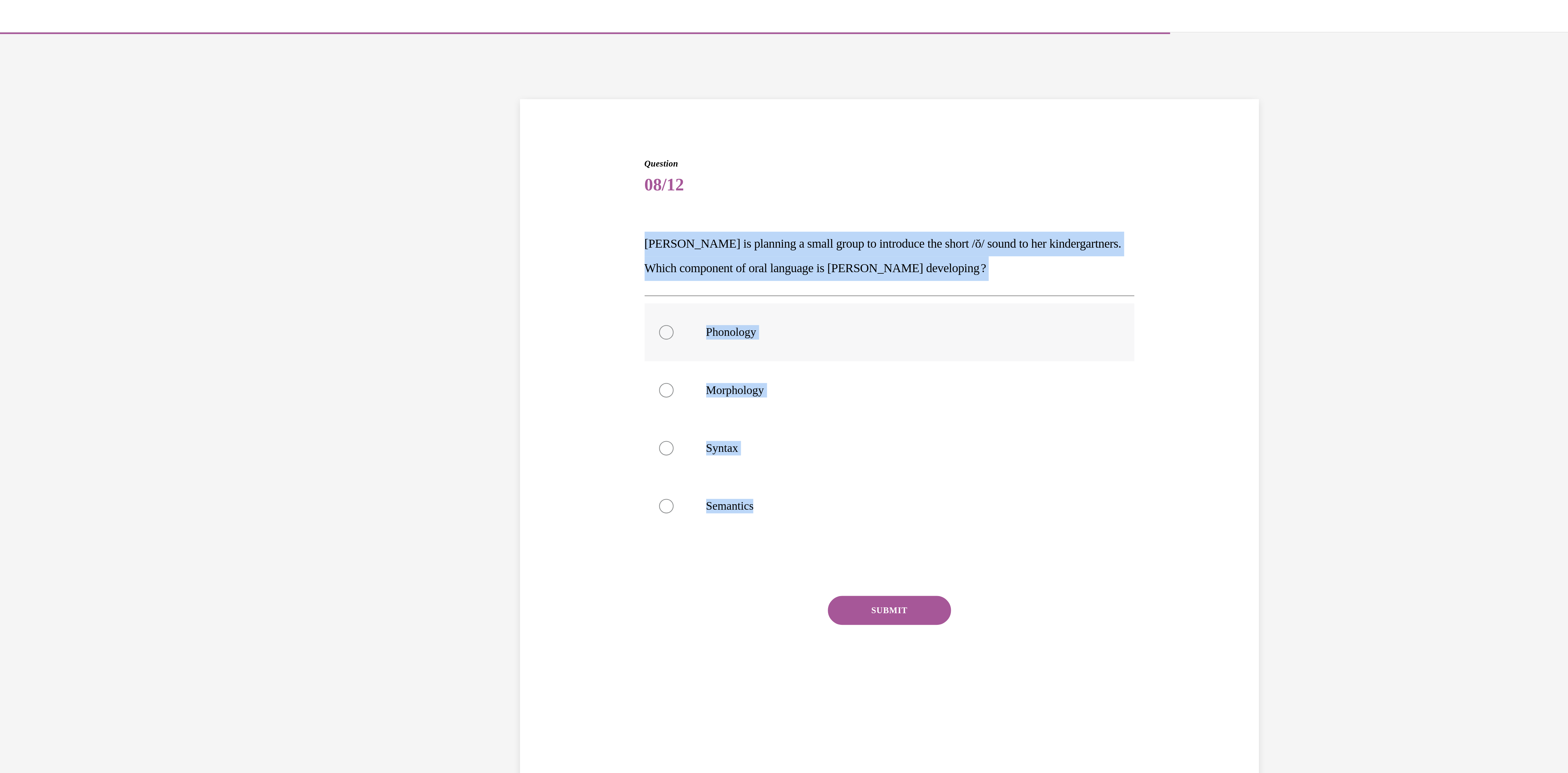
radio input "true"
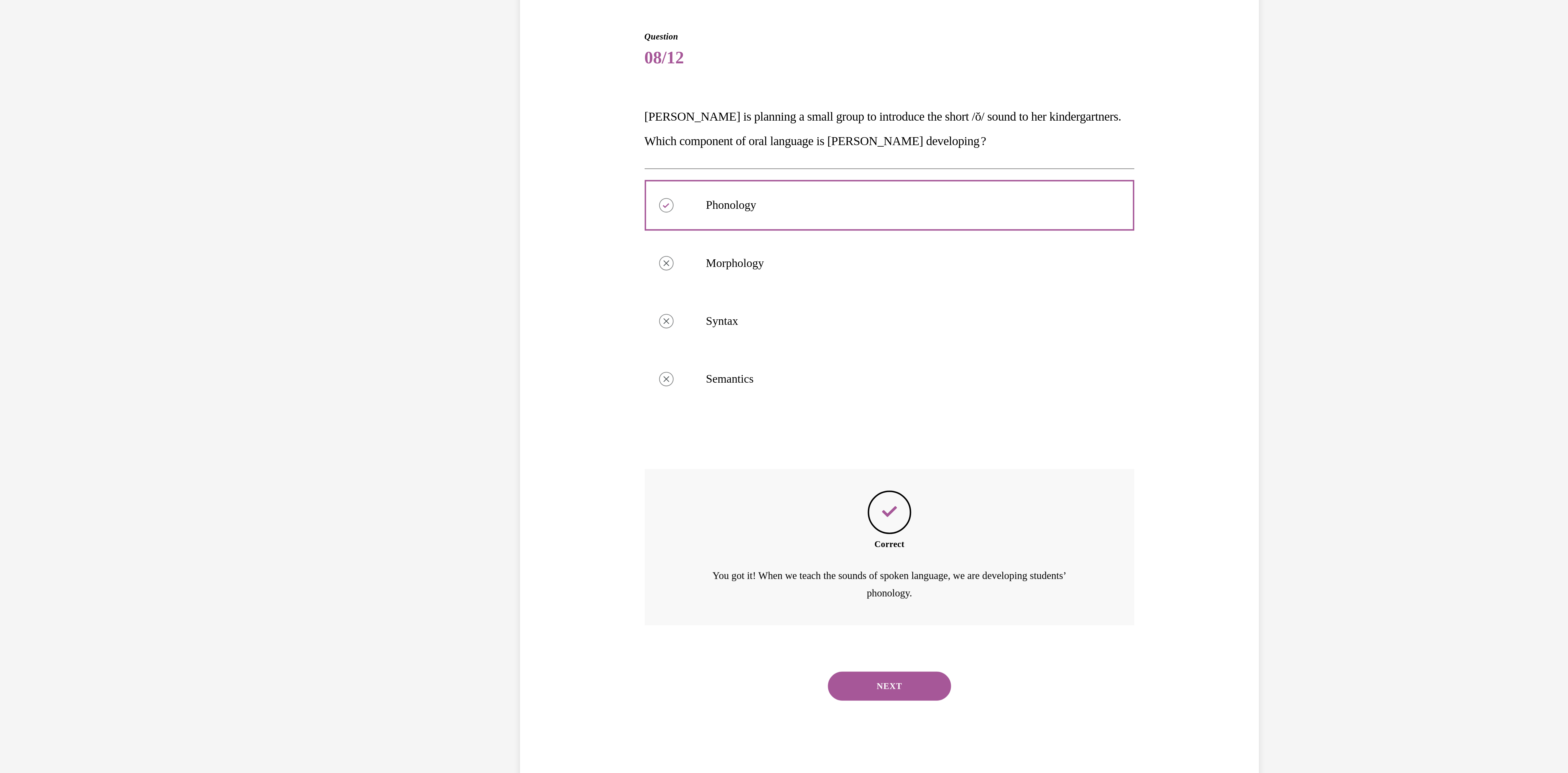
scroll to position [228, 0]
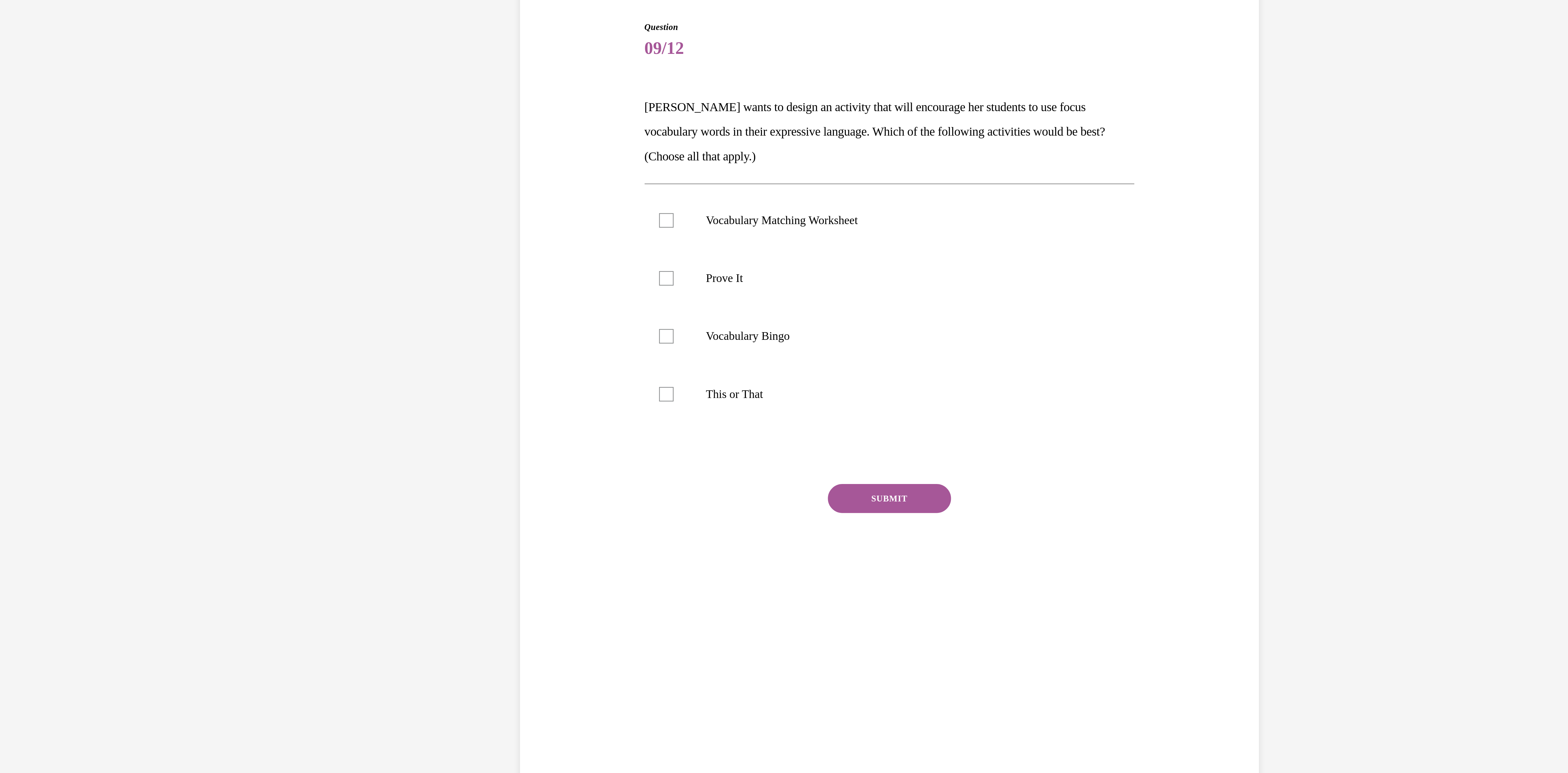
scroll to position [19, 0]
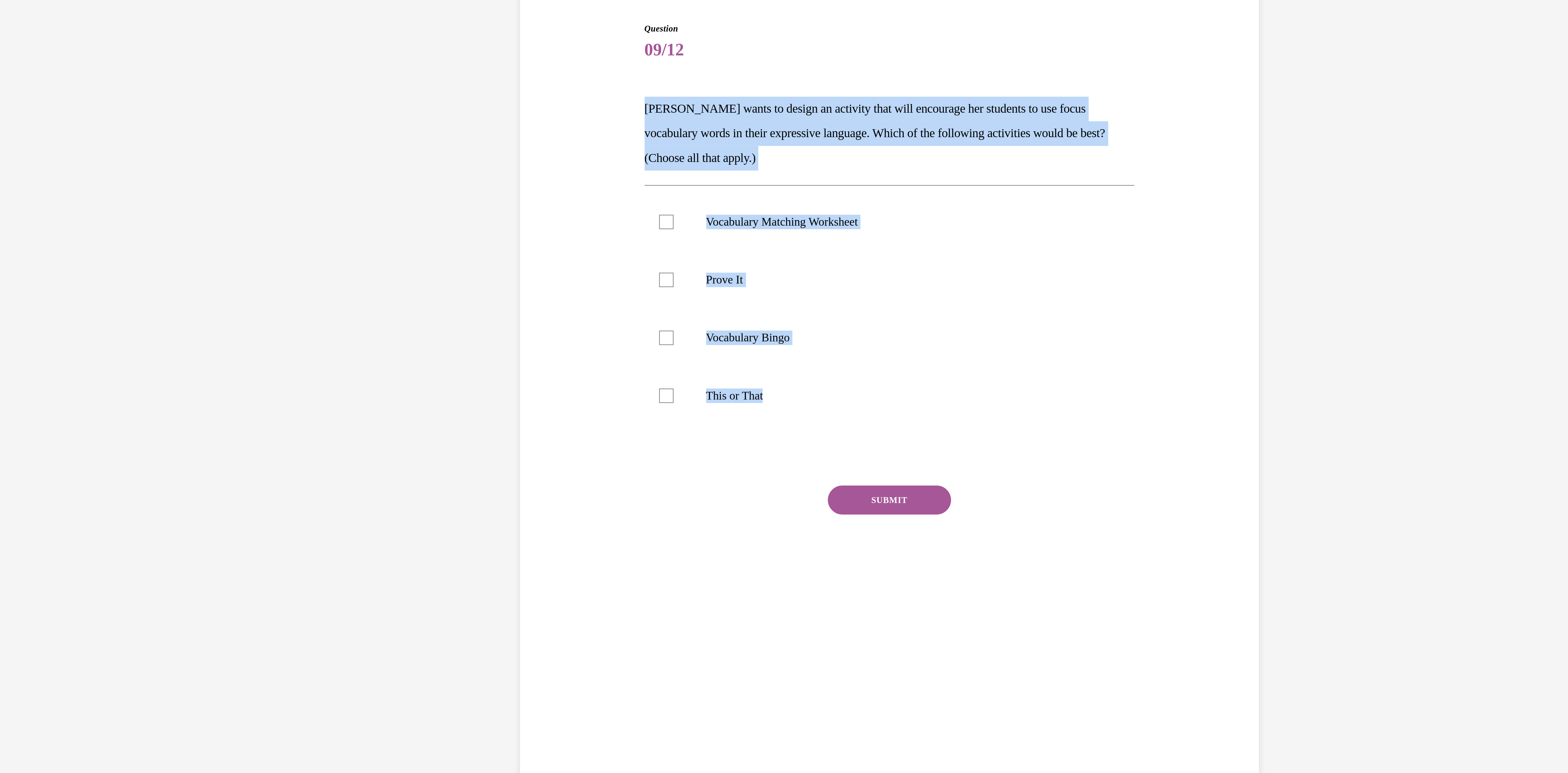
drag, startPoint x: -291, startPoint y: 111, endPoint x: -351, endPoint y: -10, distance: 135.1
copy div "Mrs. Butler wants to design an activity that will encourage her students to use…"
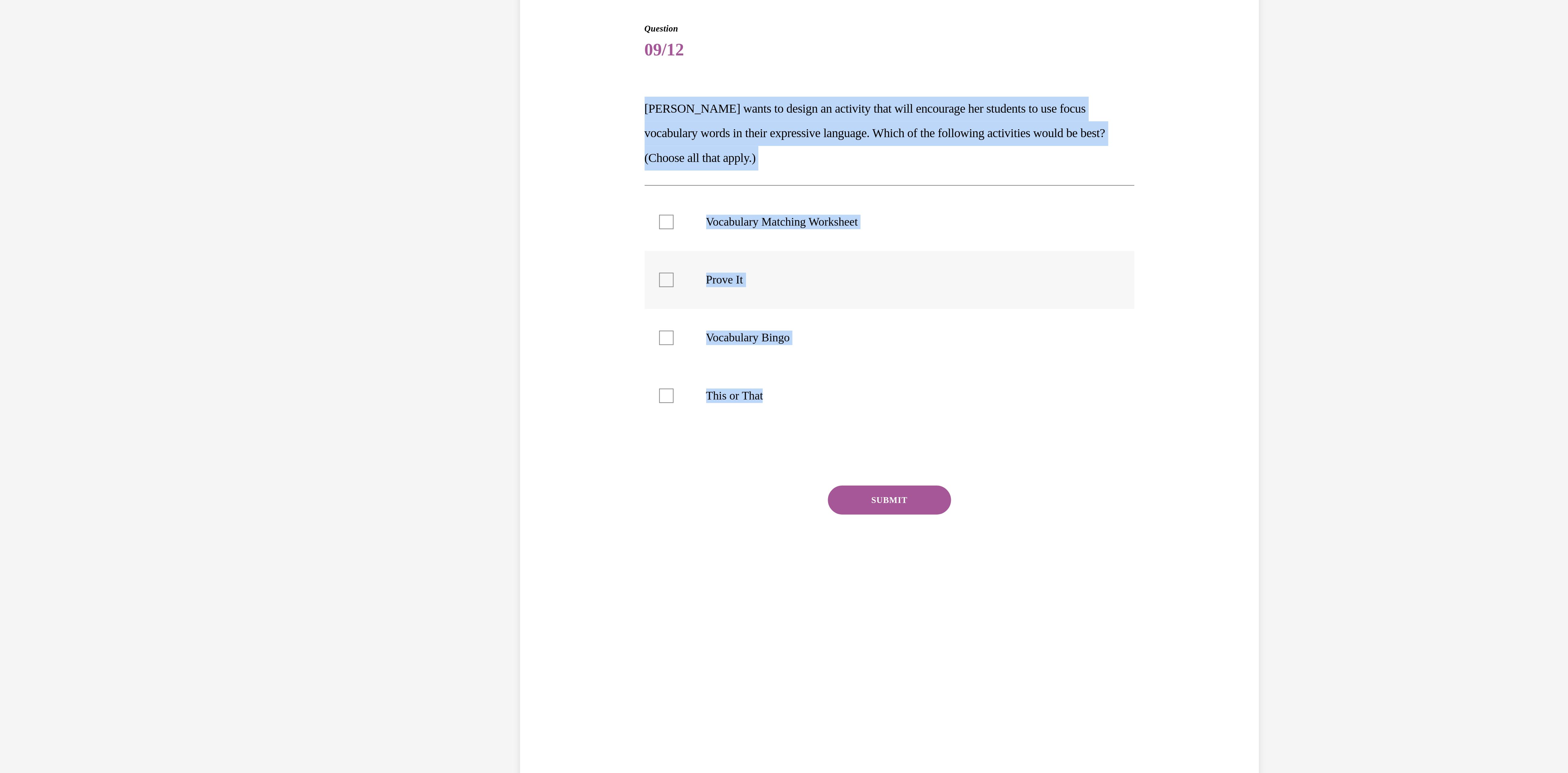
checkbox input "true"
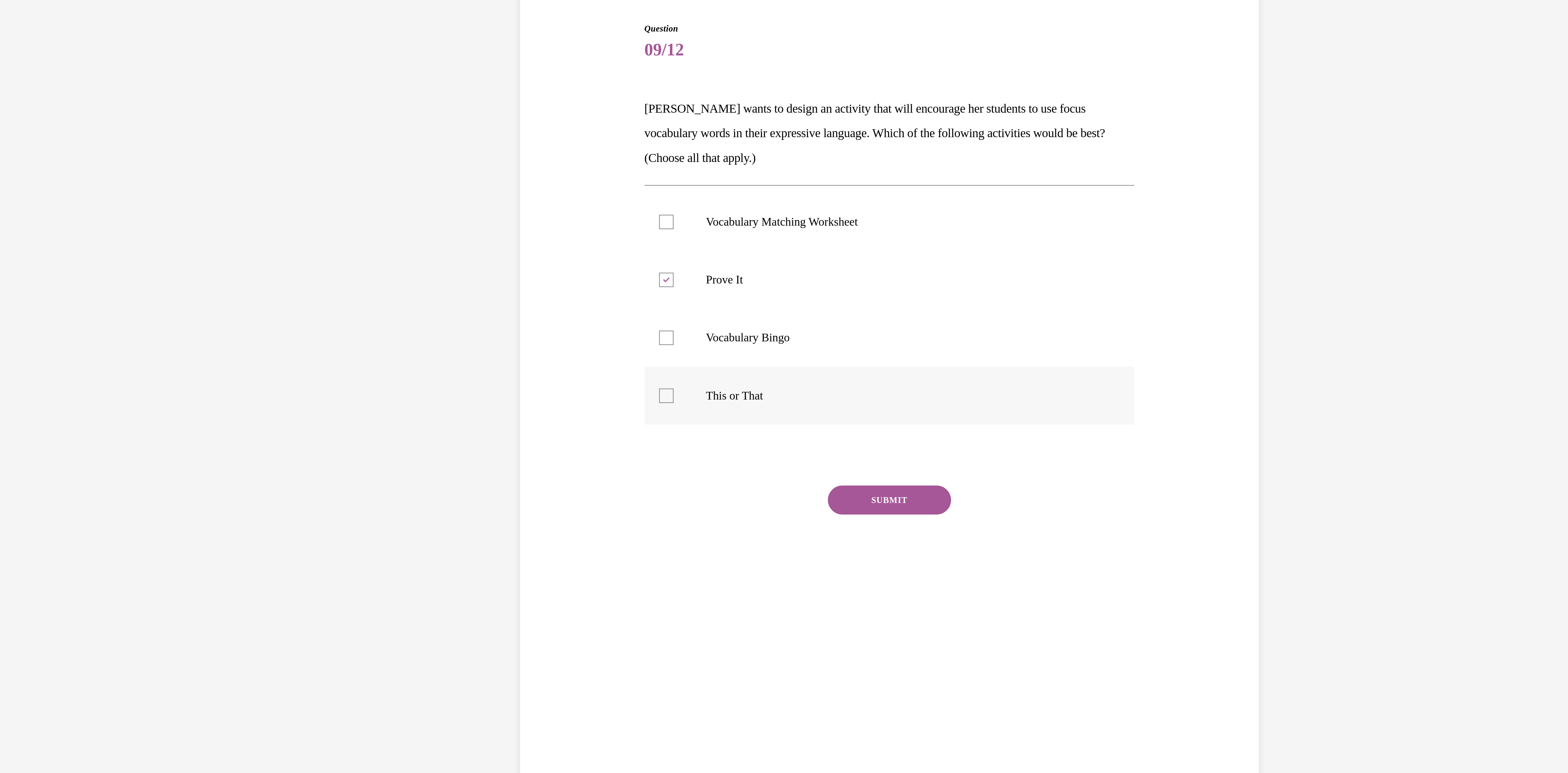
checkbox input "true"
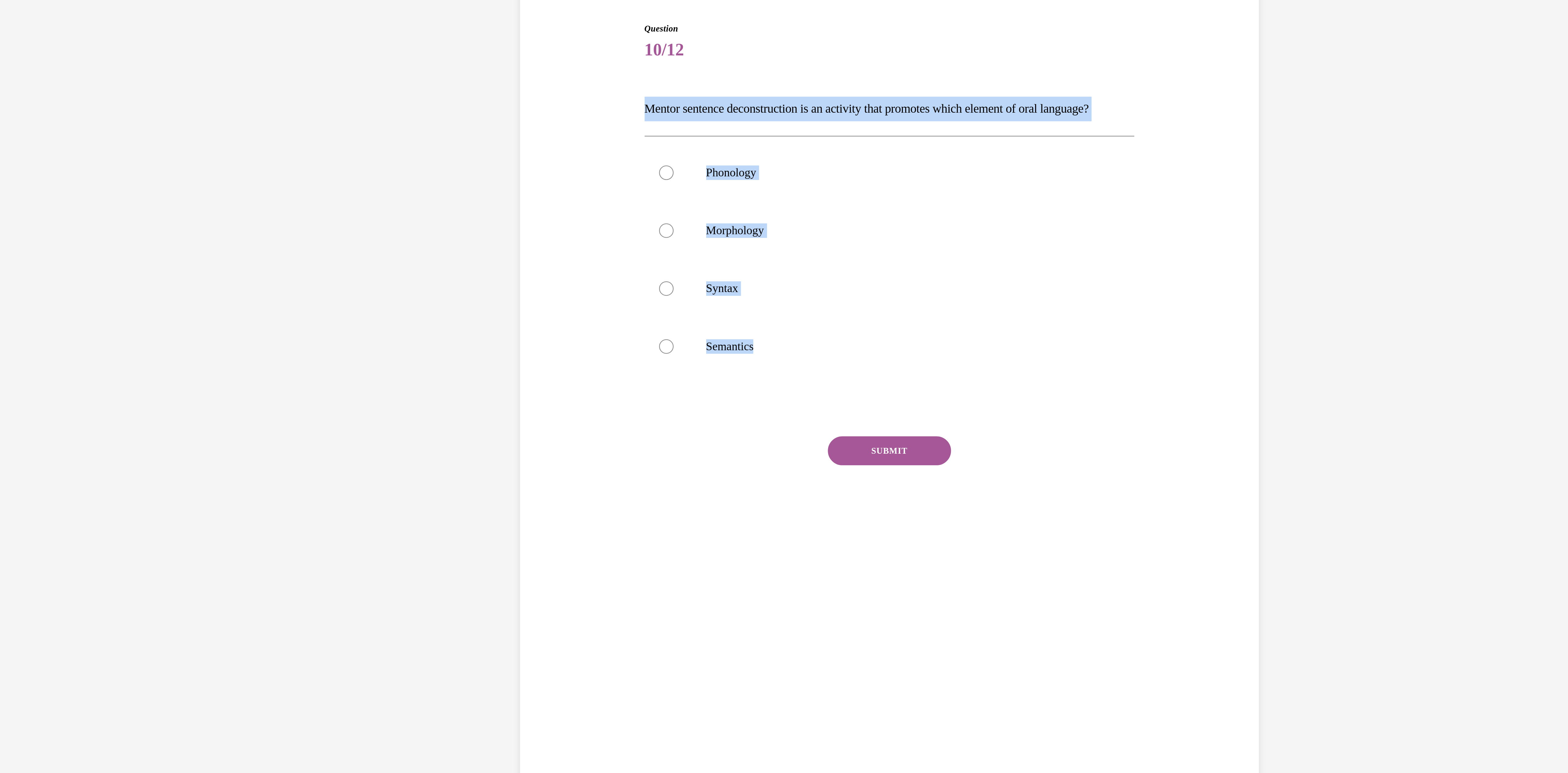
drag, startPoint x: -293, startPoint y: 96, endPoint x: -352, endPoint y: -12, distance: 123.1
copy div "Mentor sentence deconstruction is an activity that promotes which element of or…"
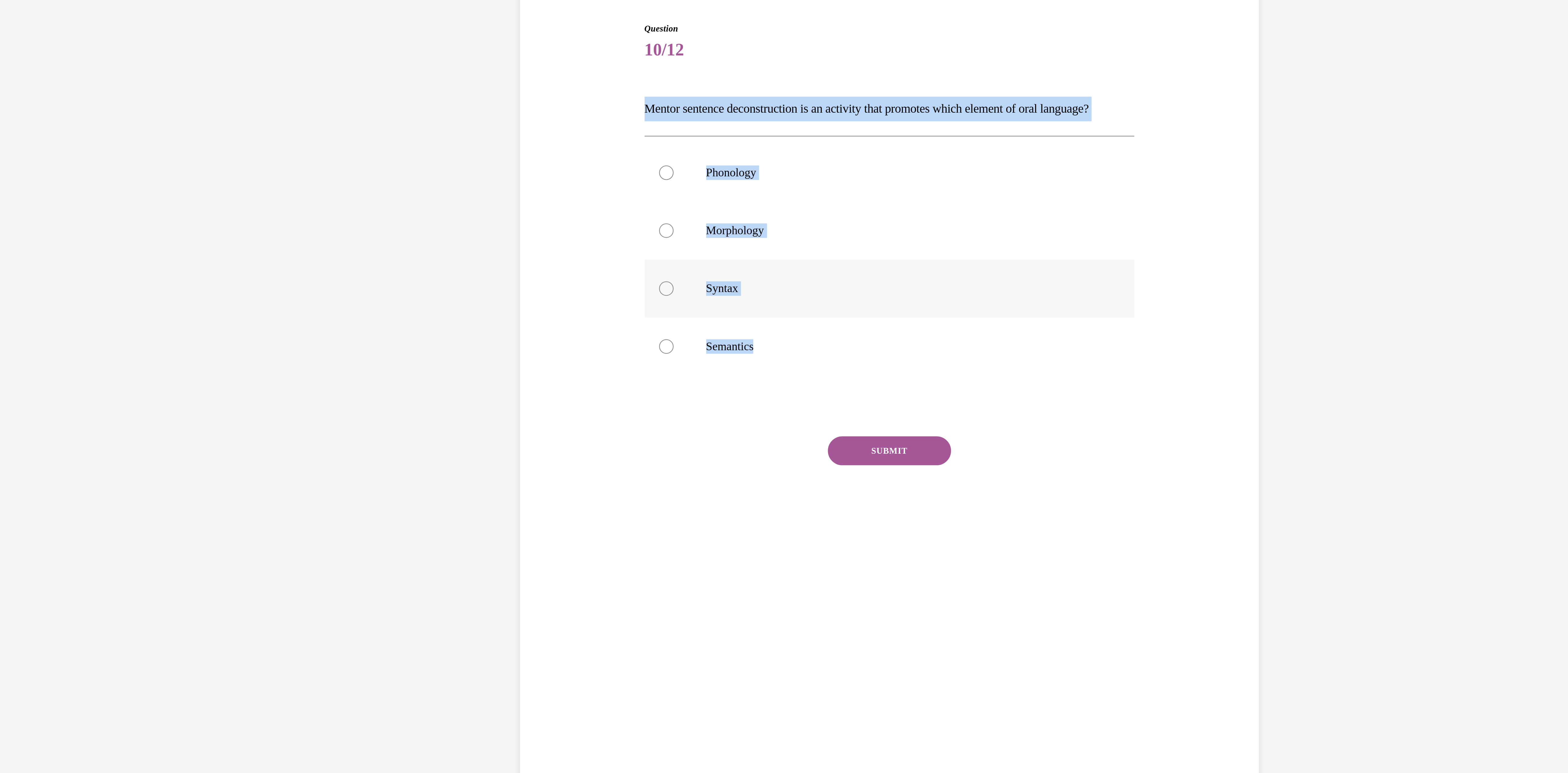
radio input "true"
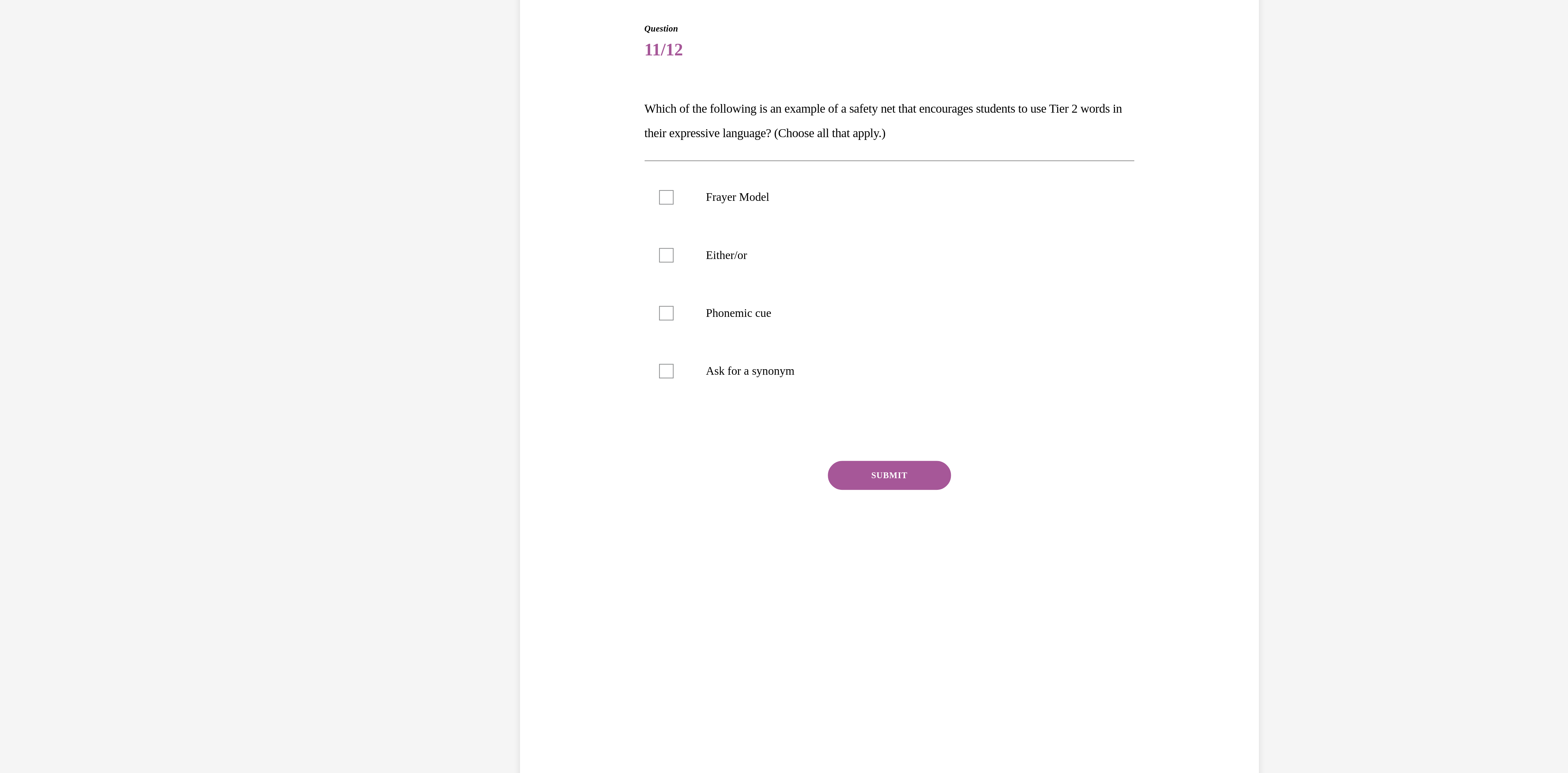
drag, startPoint x: -283, startPoint y: 102, endPoint x: -352, endPoint y: -9, distance: 130.7
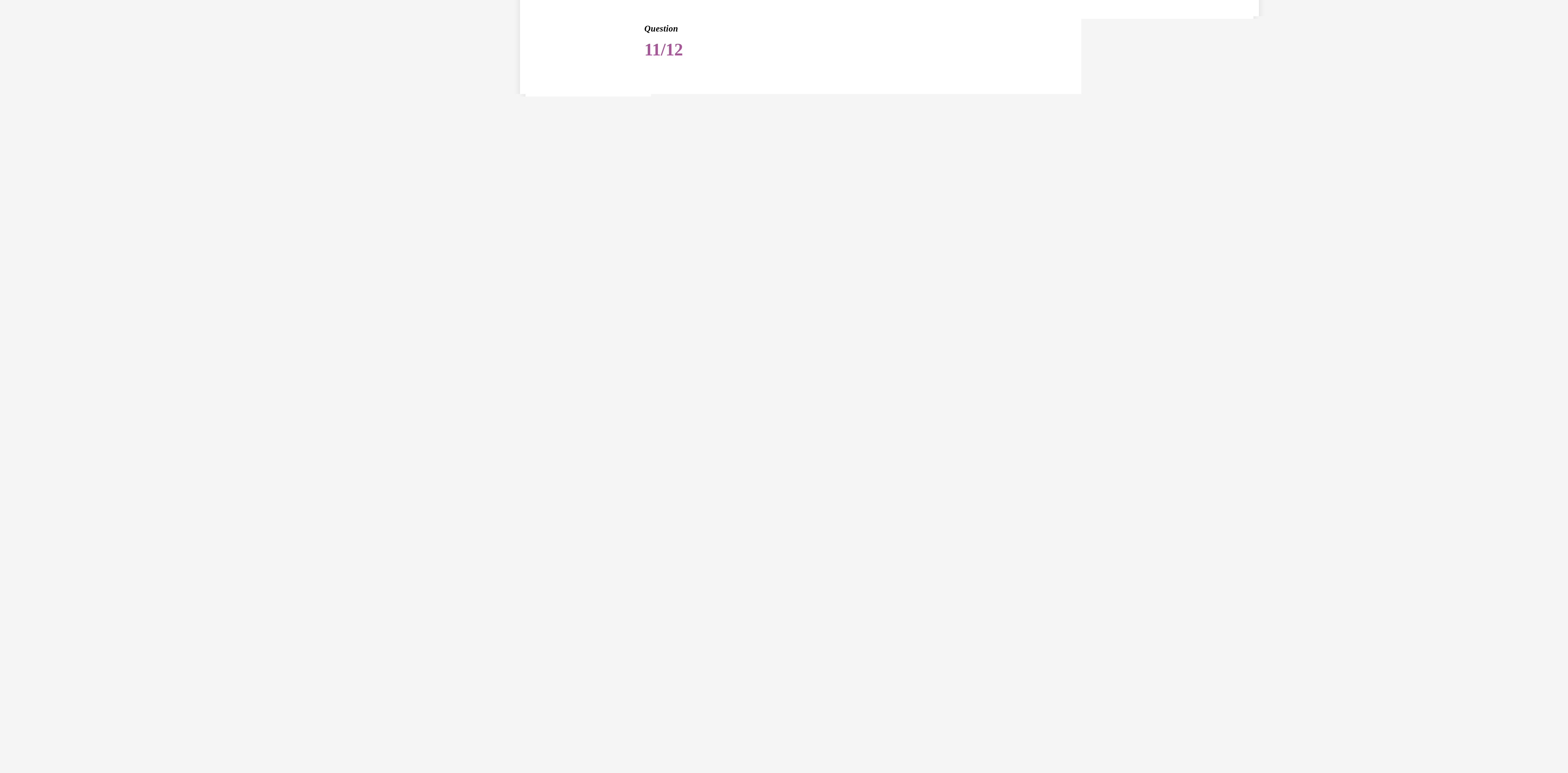
copy div "Which of the following is an example of a safety net that encourages students t…"
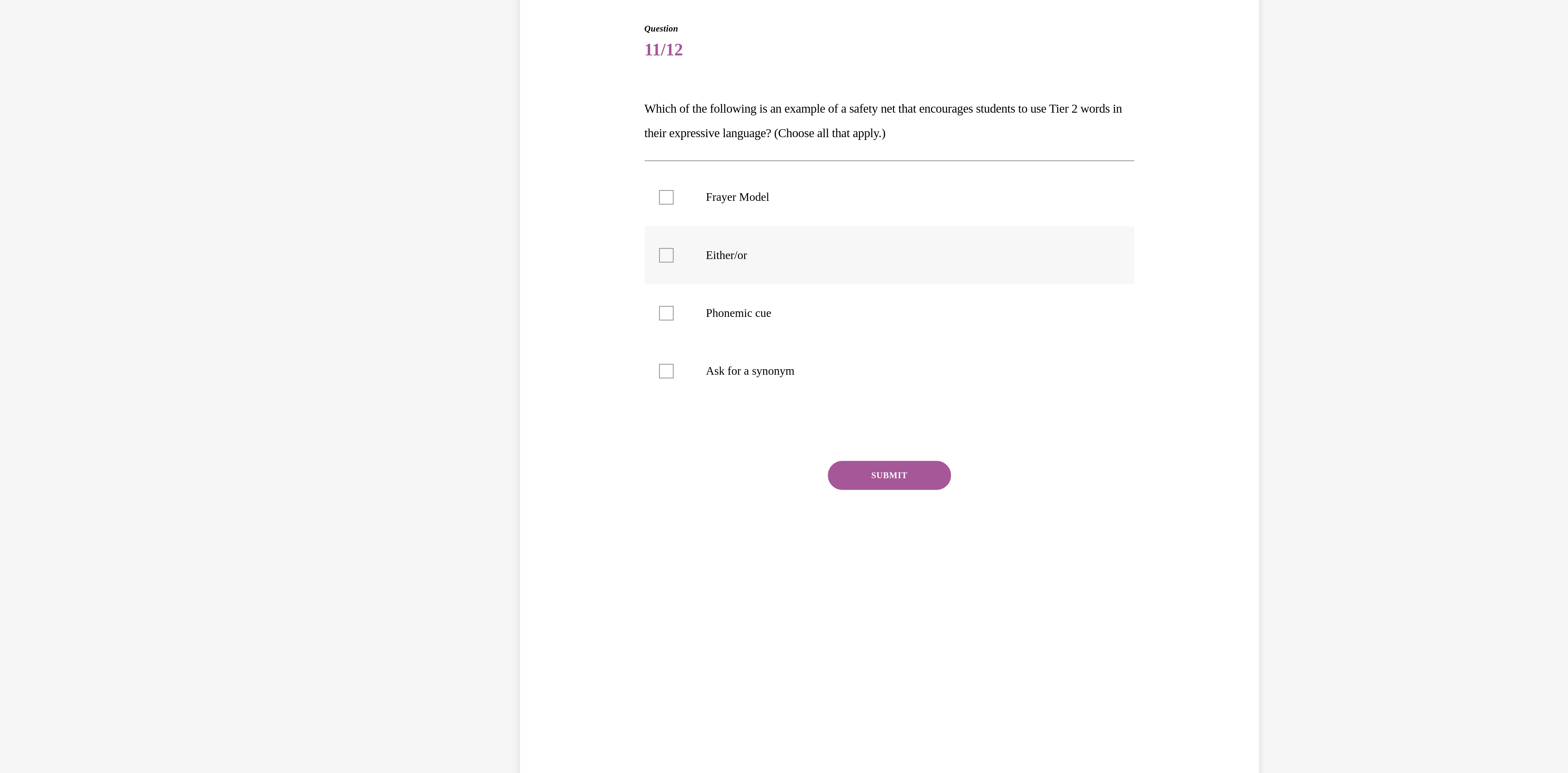
checkbox input "true"
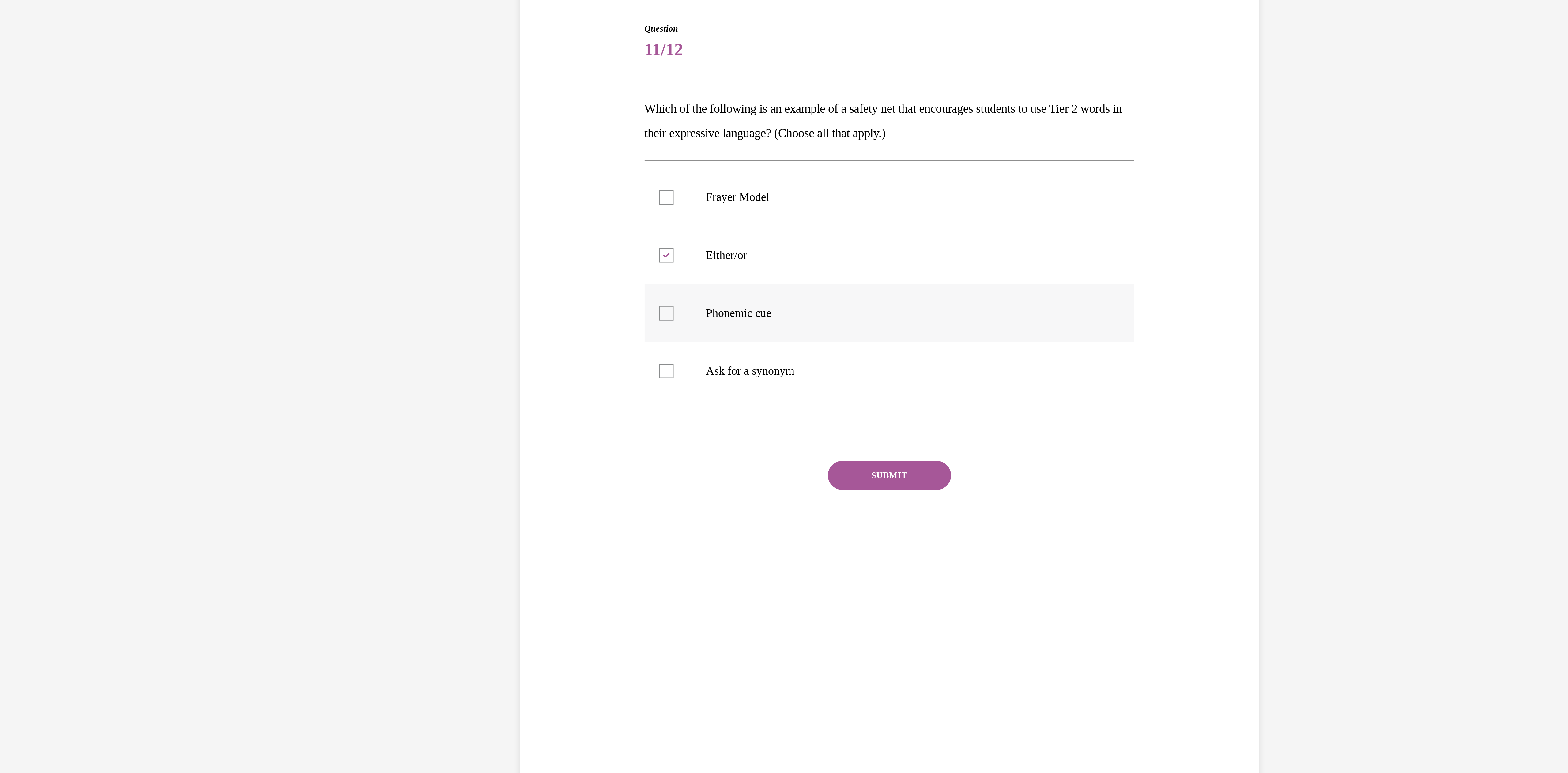
checkbox input "true"
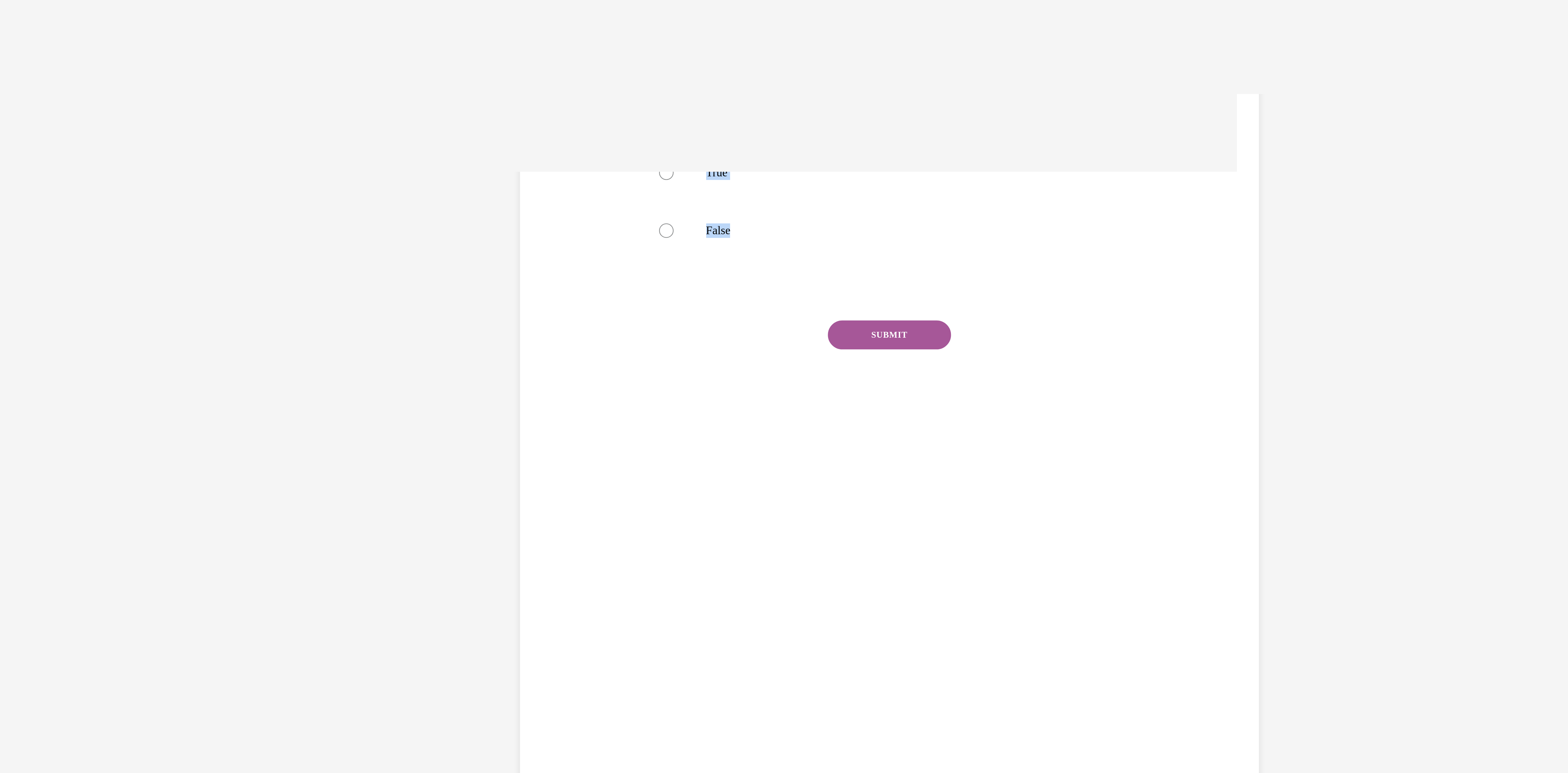
drag, startPoint x: -292, startPoint y: 42, endPoint x: -352, endPoint y: -18, distance: 84.9
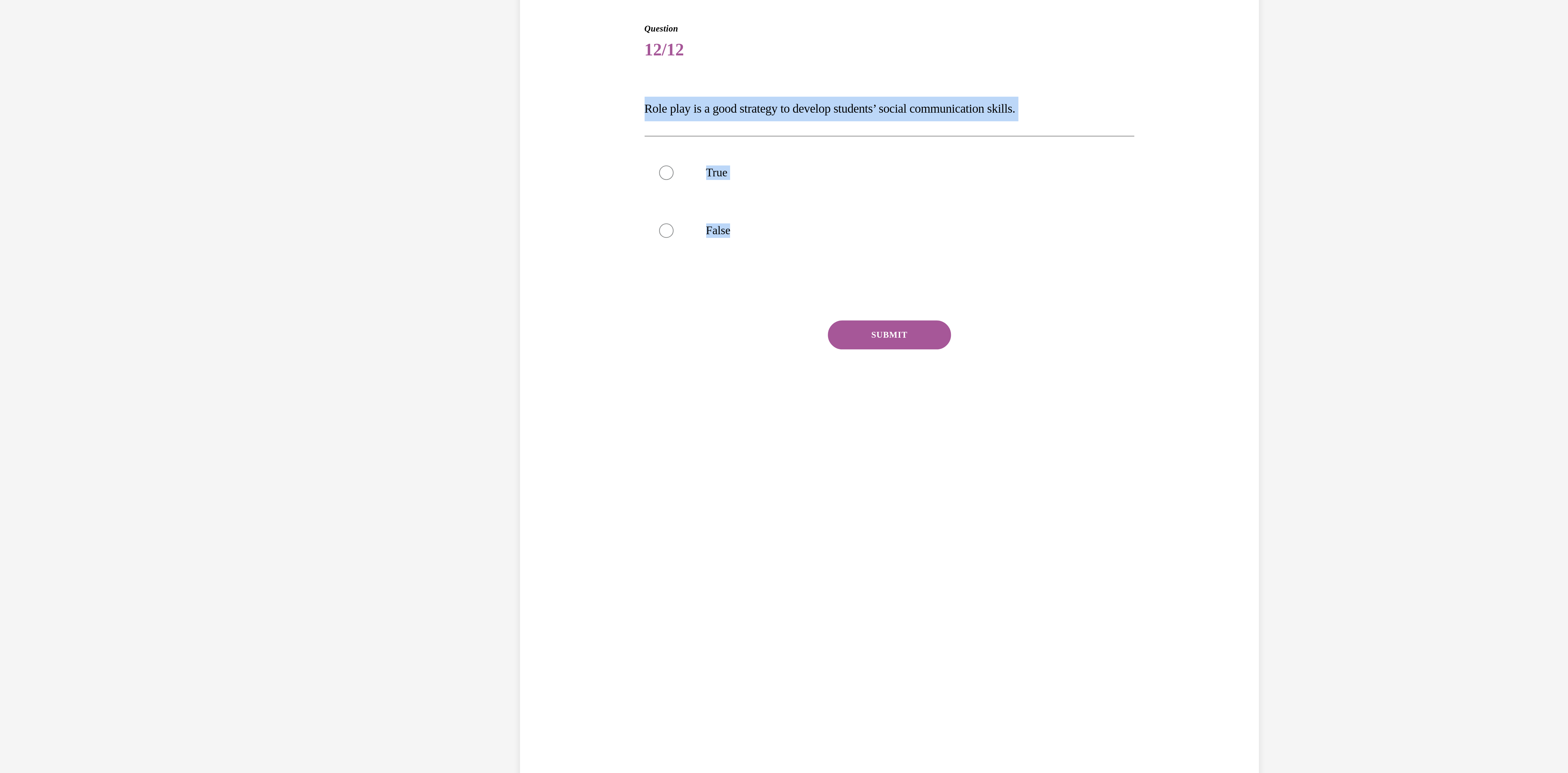
radio input "true"
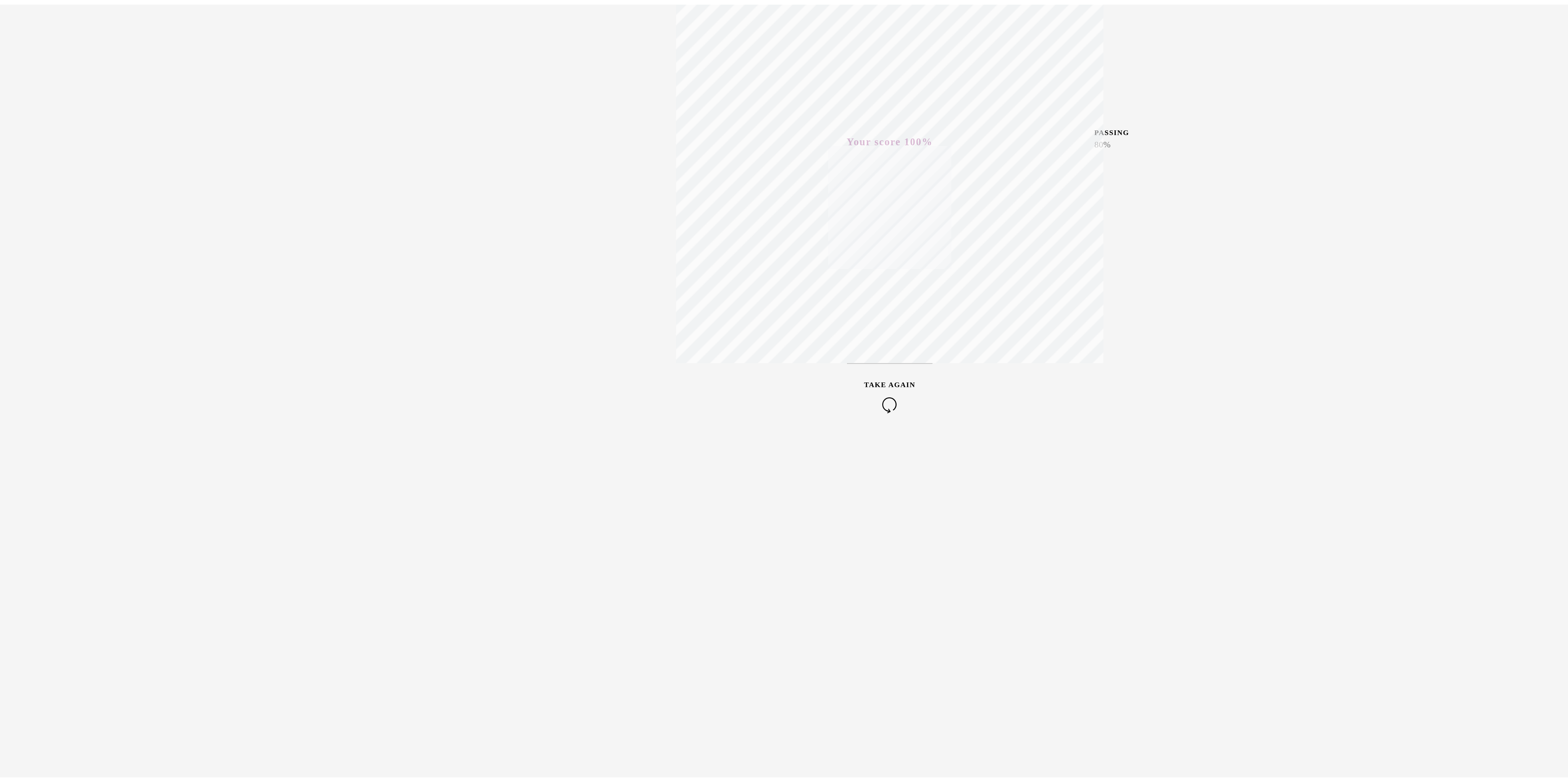
scroll to position [231, 0]
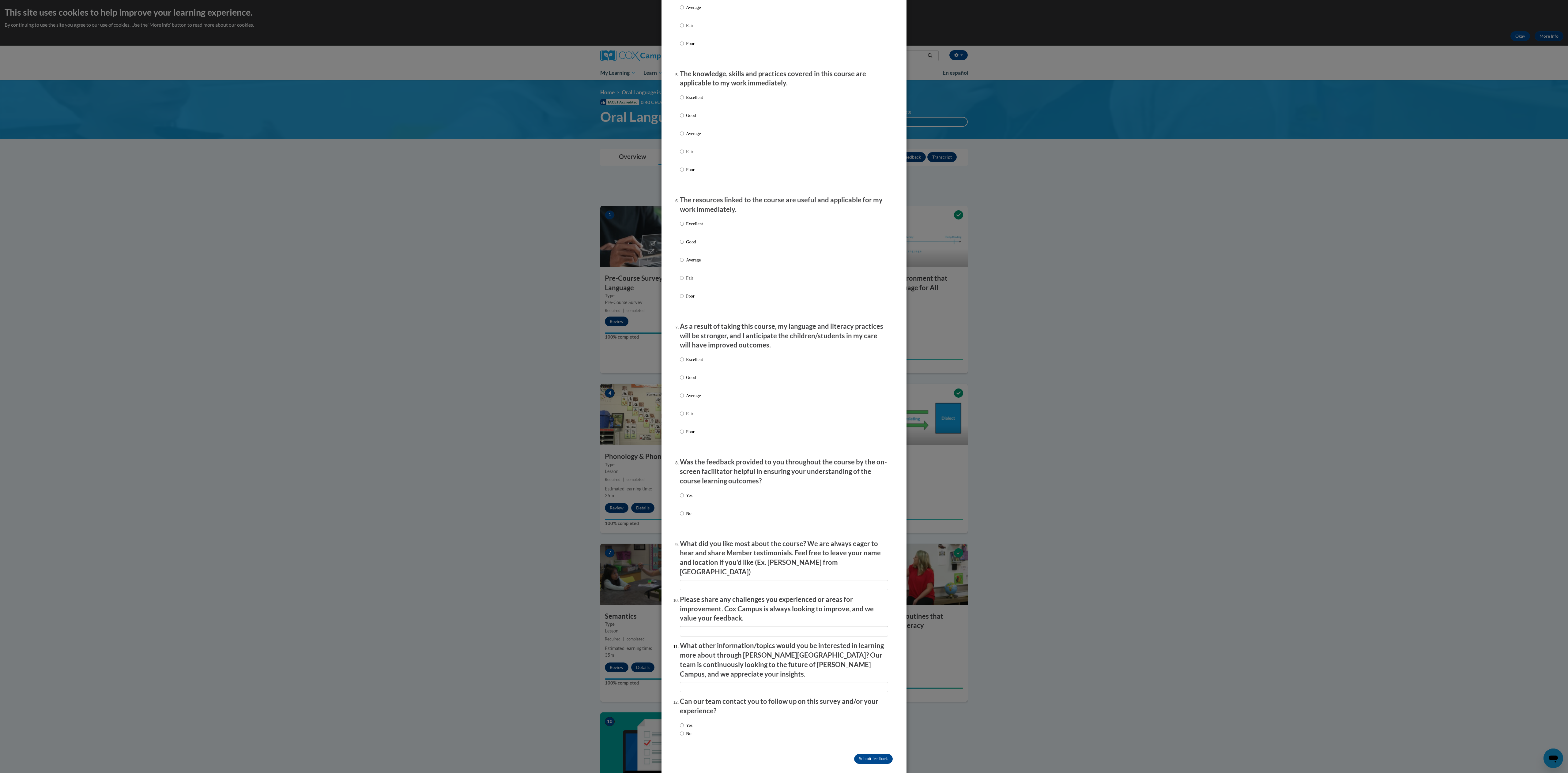
scroll to position [0, 0]
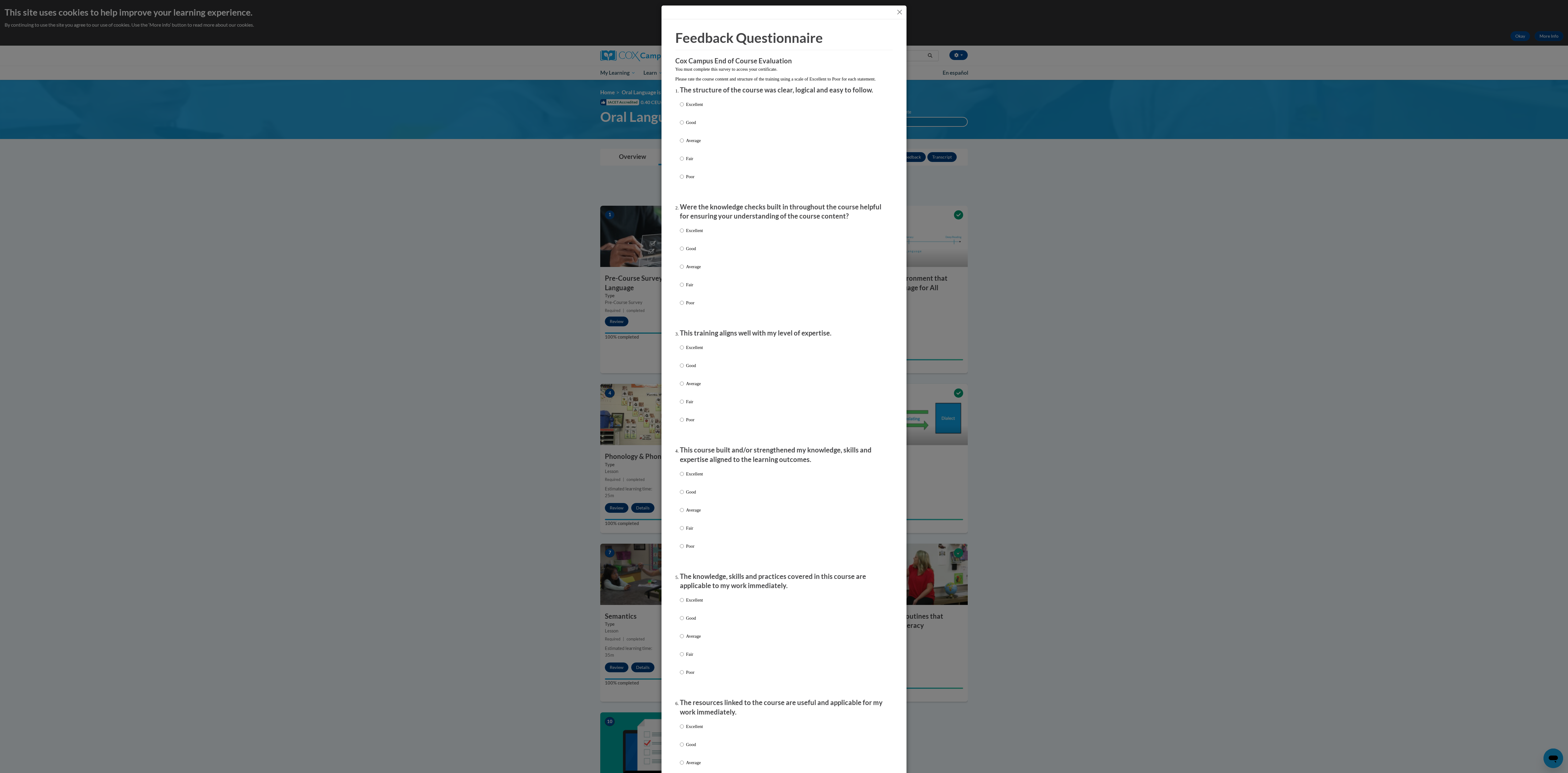
click at [680, 154] on label "Average" at bounding box center [691, 145] width 23 height 16
click at [680, 144] on input "Average" at bounding box center [682, 140] width 4 height 7
radio input "true"
click at [686, 270] on p "Average" at bounding box center [695, 267] width 17 height 7
click at [681, 270] on input "Average" at bounding box center [682, 267] width 4 height 7
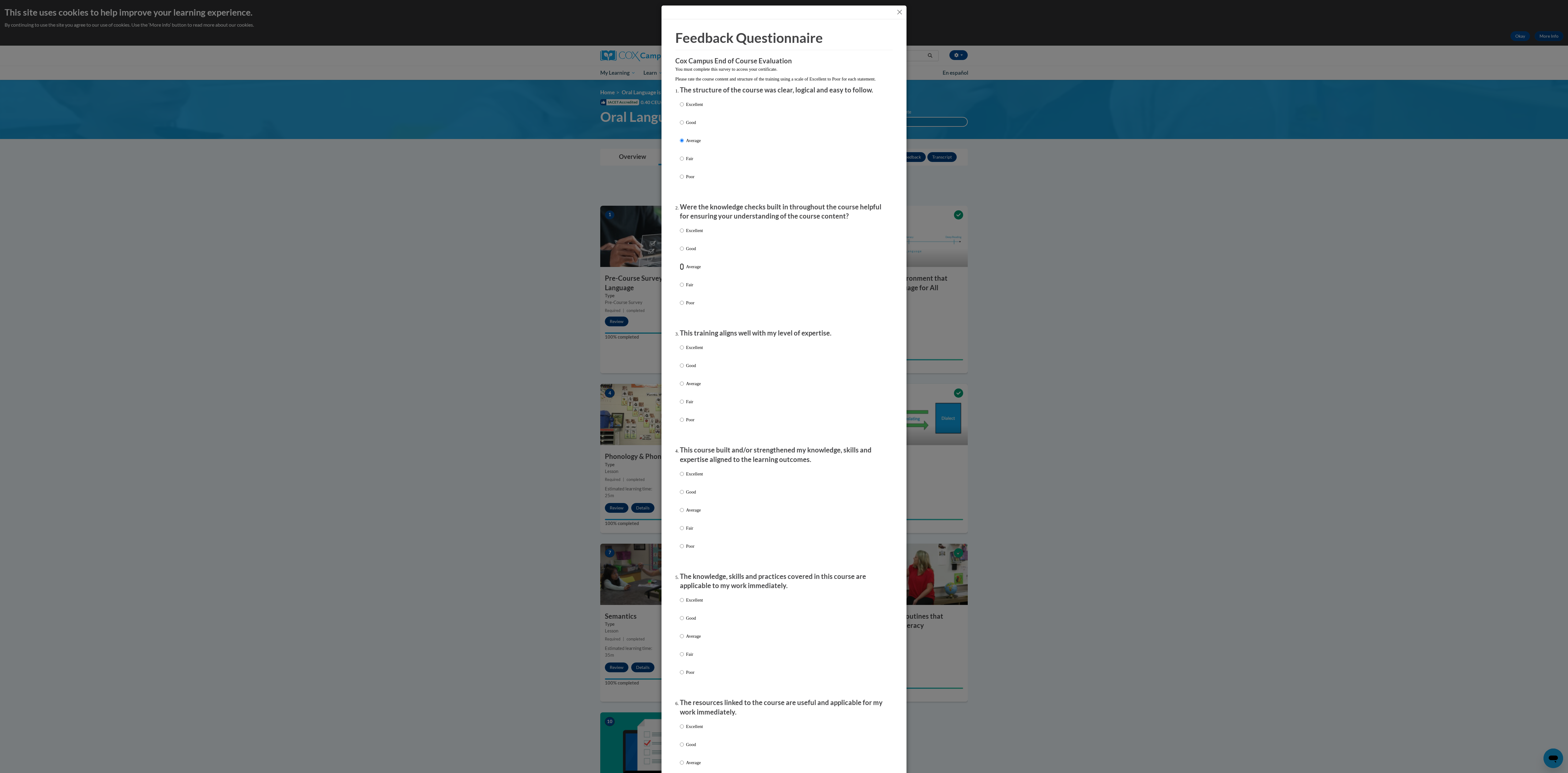
radio input "true"
click at [681, 262] on label "Good" at bounding box center [691, 253] width 23 height 16
click at [681, 252] on input "Good" at bounding box center [682, 248] width 4 height 7
radio input "true"
click at [688, 369] on p "Good" at bounding box center [695, 365] width 17 height 7
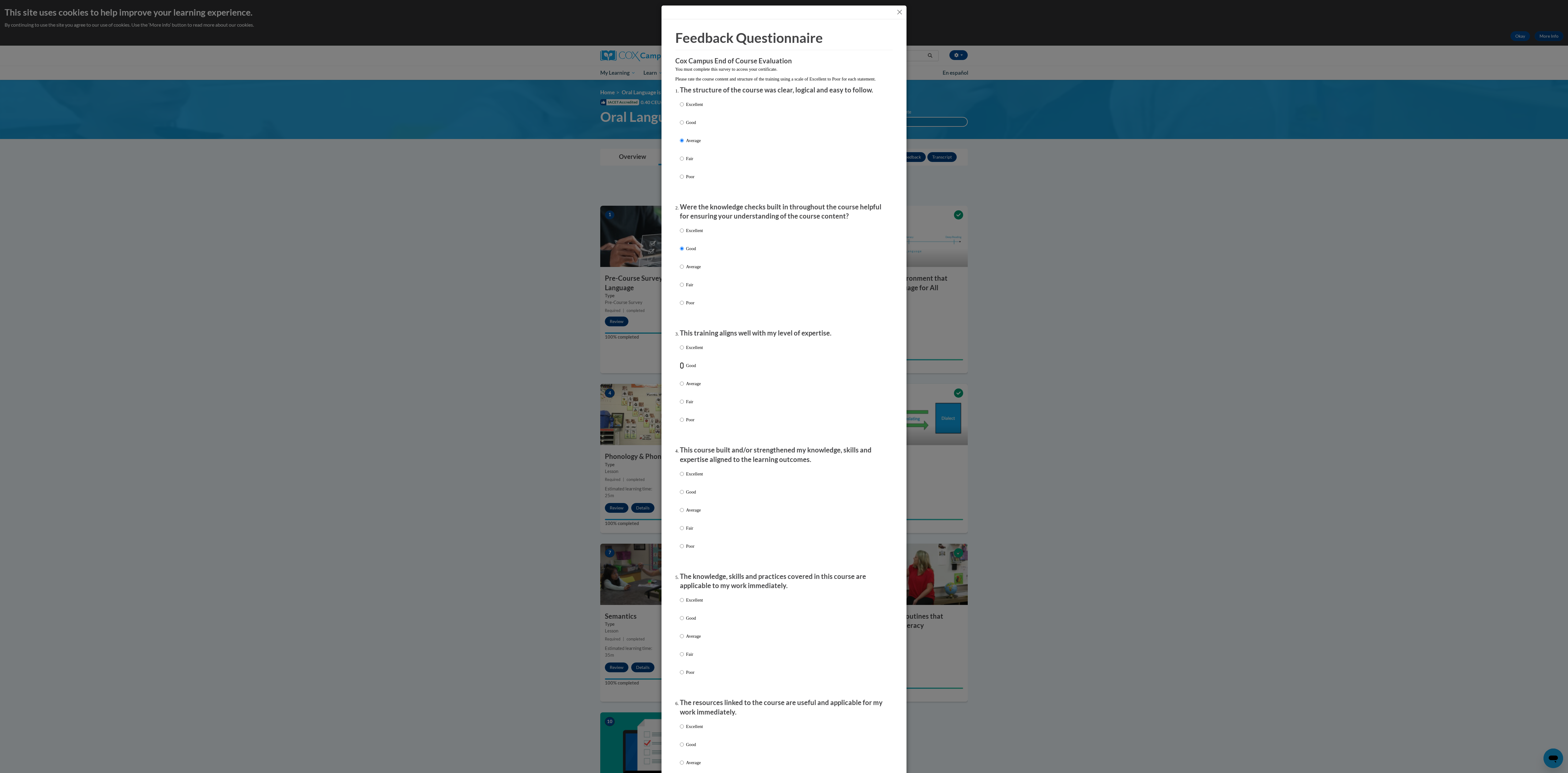
click at [684, 369] on input "Good" at bounding box center [682, 365] width 4 height 7
radio input "true"
click at [688, 494] on div "Excellent Good Average Fair Poor" at bounding box center [691, 515] width 23 height 95
click at [686, 495] on p "Good" at bounding box center [695, 492] width 17 height 7
click at [680, 495] on input "Good" at bounding box center [682, 492] width 4 height 7
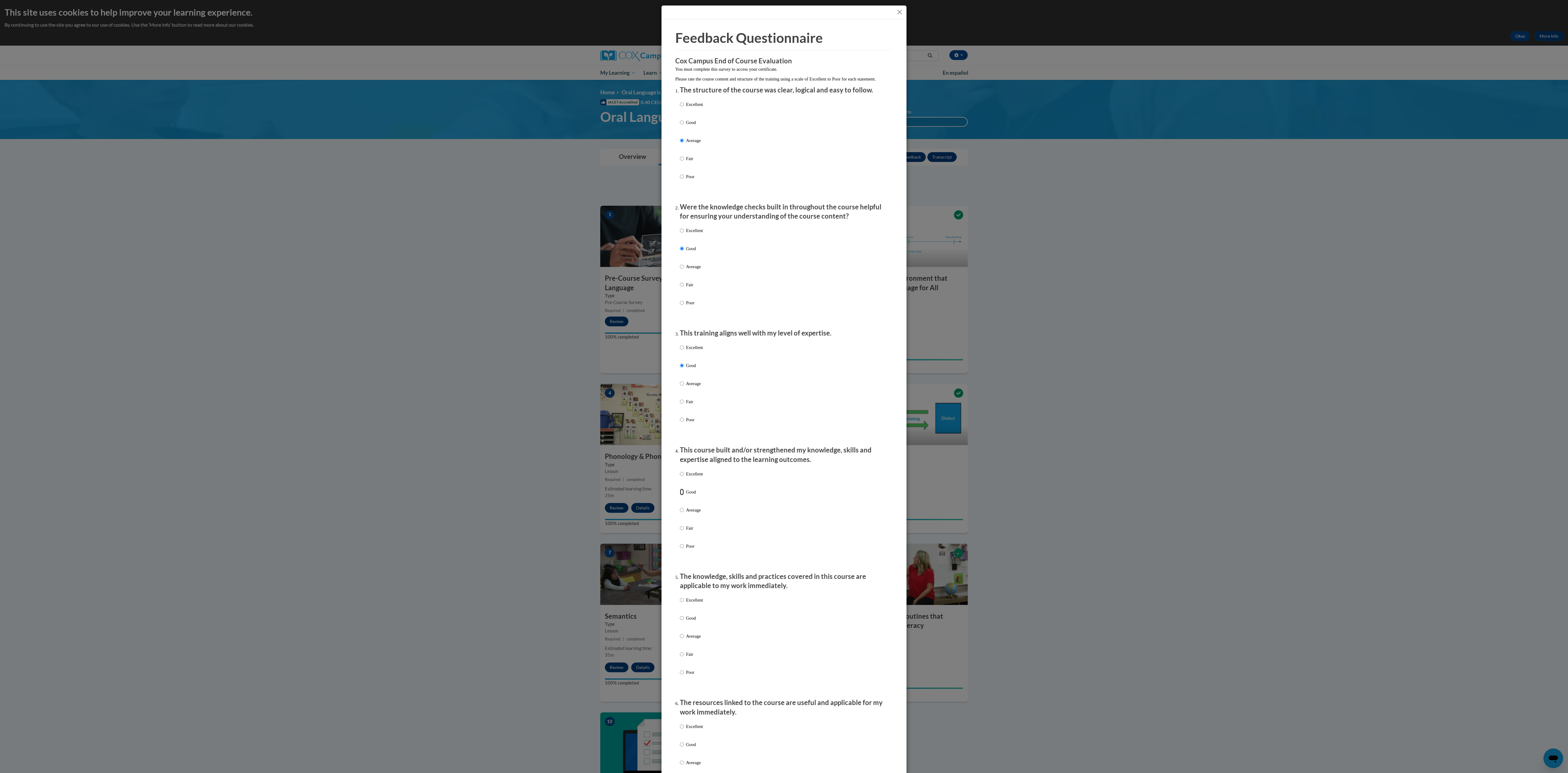
radio input "true"
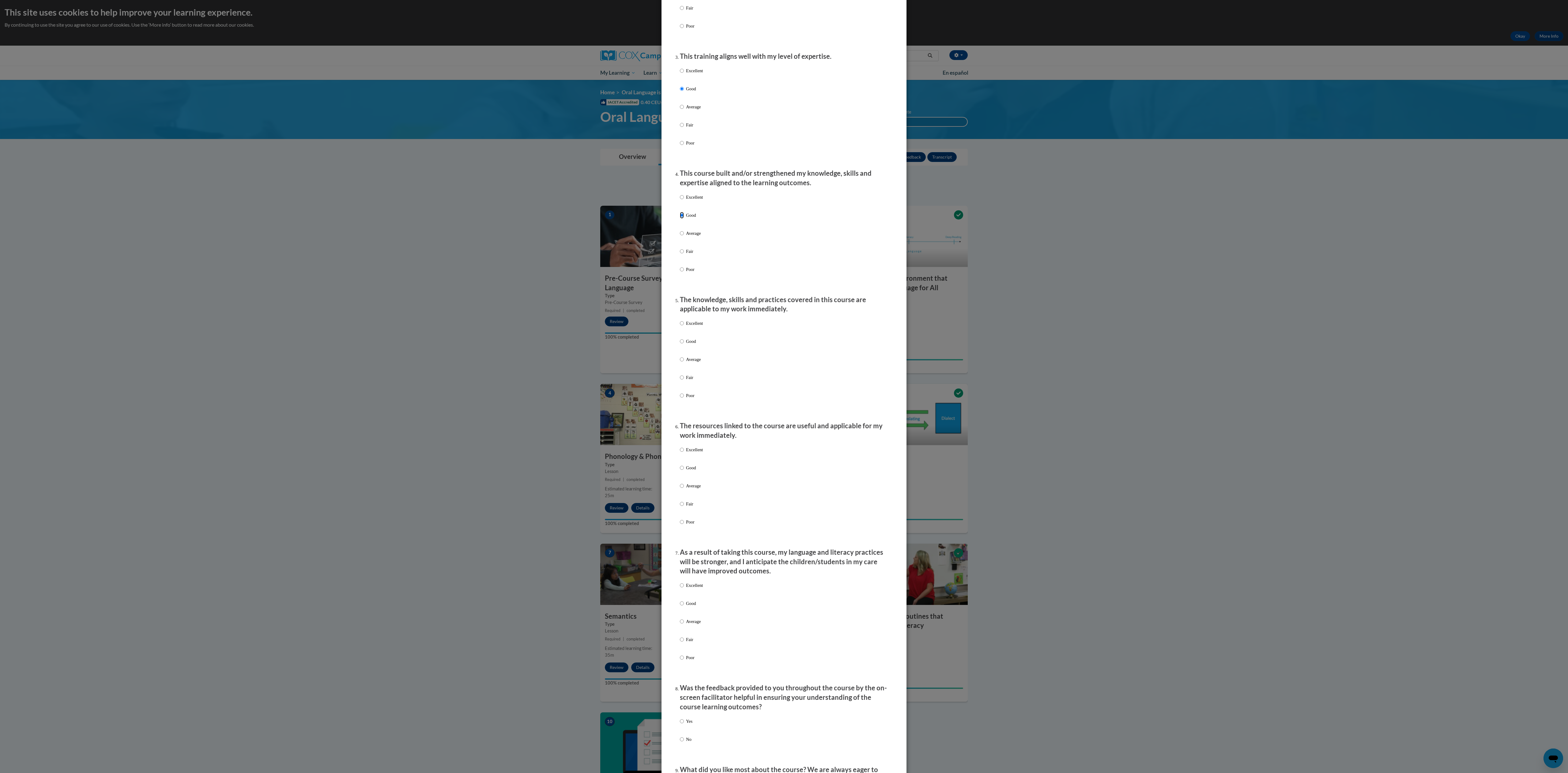
scroll to position [283, 0]
click at [682, 355] on div "Excellent Good Average Fair Poor" at bounding box center [691, 358] width 23 height 95
click at [680, 347] on label "Good" at bounding box center [691, 340] width 23 height 16
click at [680, 338] on input "Good" at bounding box center [682, 335] width 4 height 7
radio input "true"
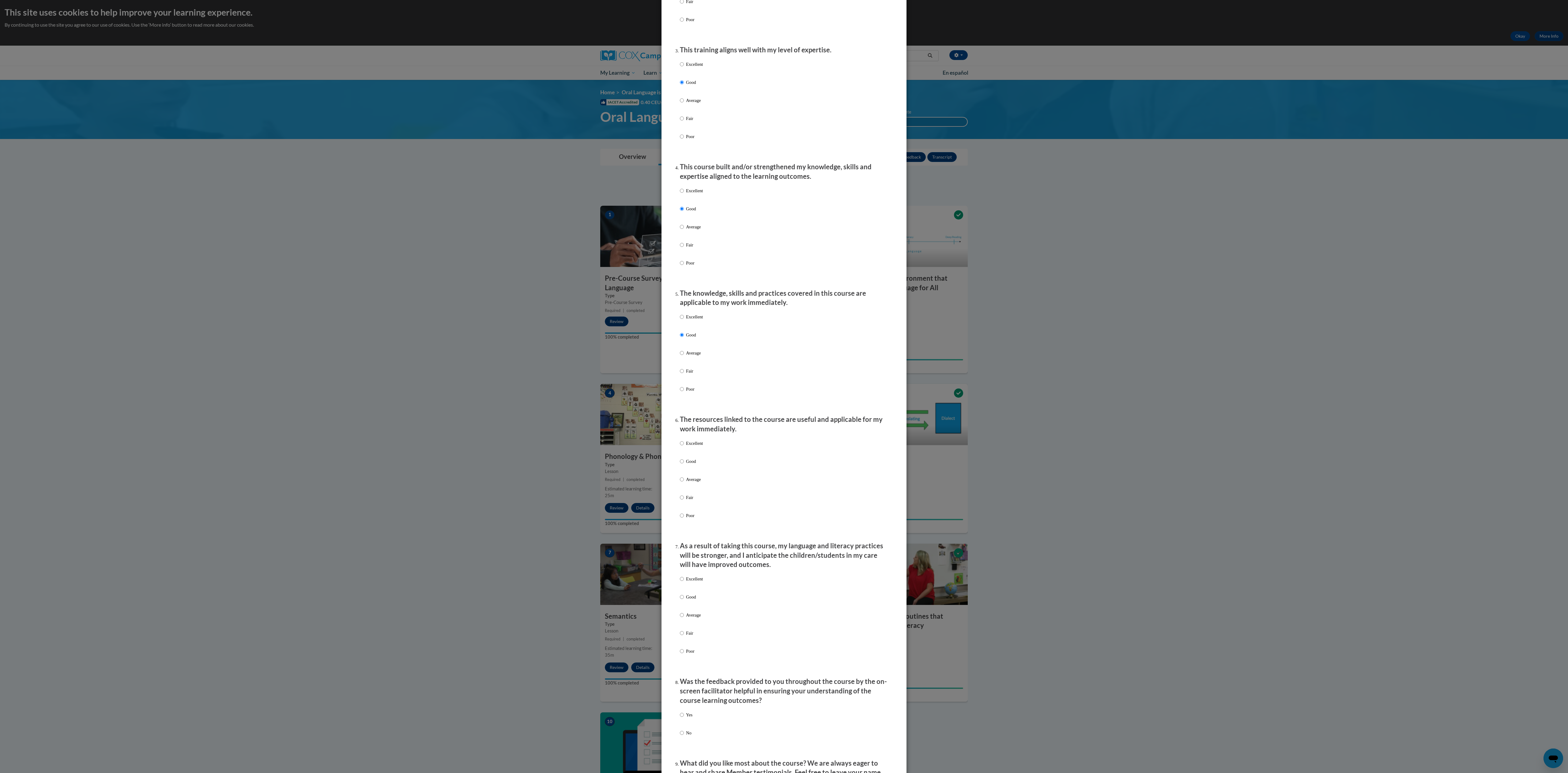
click at [686, 465] on p "Good" at bounding box center [695, 461] width 17 height 7
click at [680, 465] on input "Good" at bounding box center [682, 461] width 4 height 7
radio input "true"
drag, startPoint x: 689, startPoint y: 592, endPoint x: 682, endPoint y: 592, distance: 7.0
drag, startPoint x: 680, startPoint y: 592, endPoint x: 677, endPoint y: 584, distance: 8.5
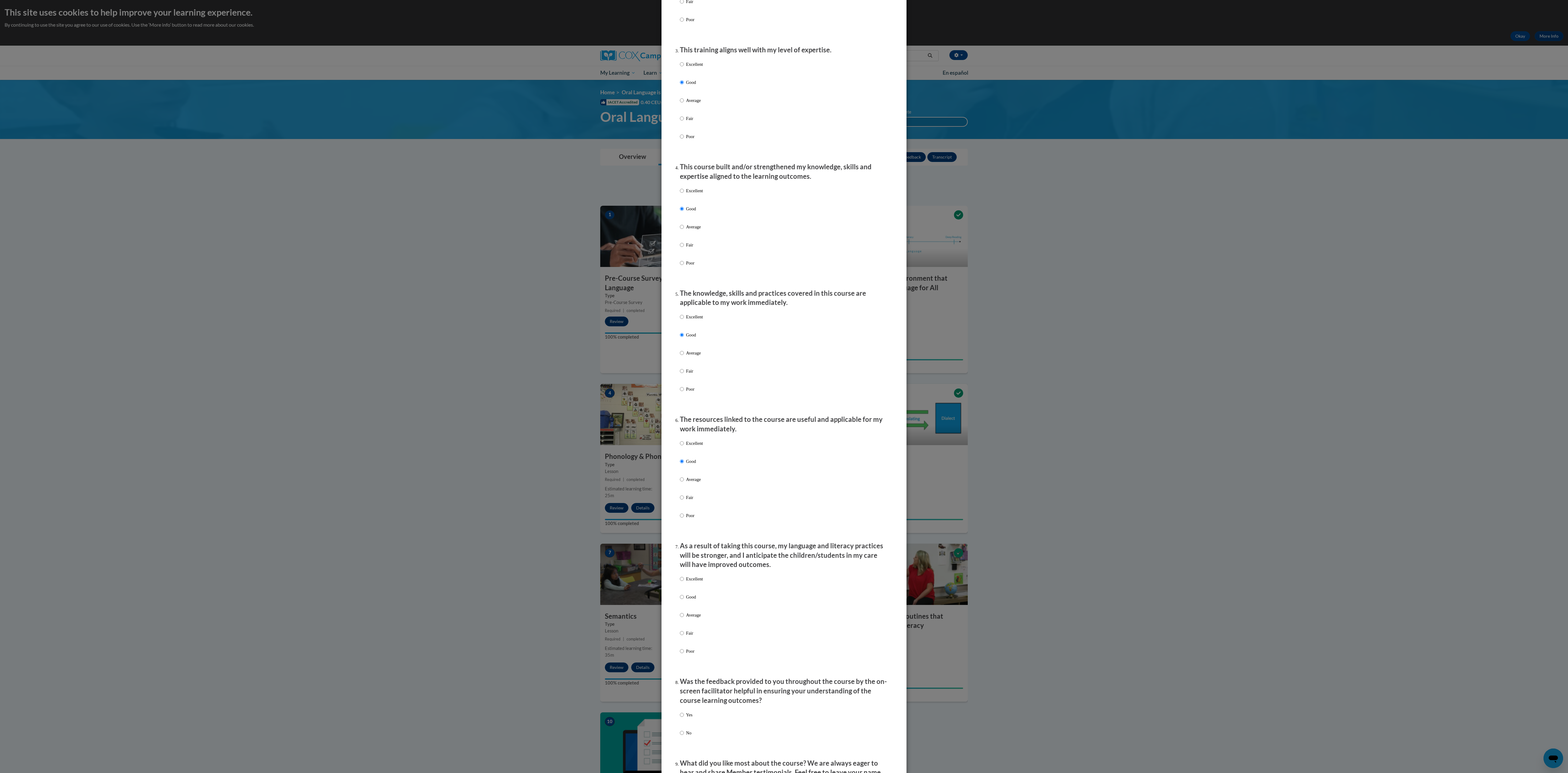
click at [686, 582] on p "Excellent" at bounding box center [695, 579] width 17 height 7
click at [680, 582] on input "Excellent" at bounding box center [682, 579] width 4 height 7
radio input "true"
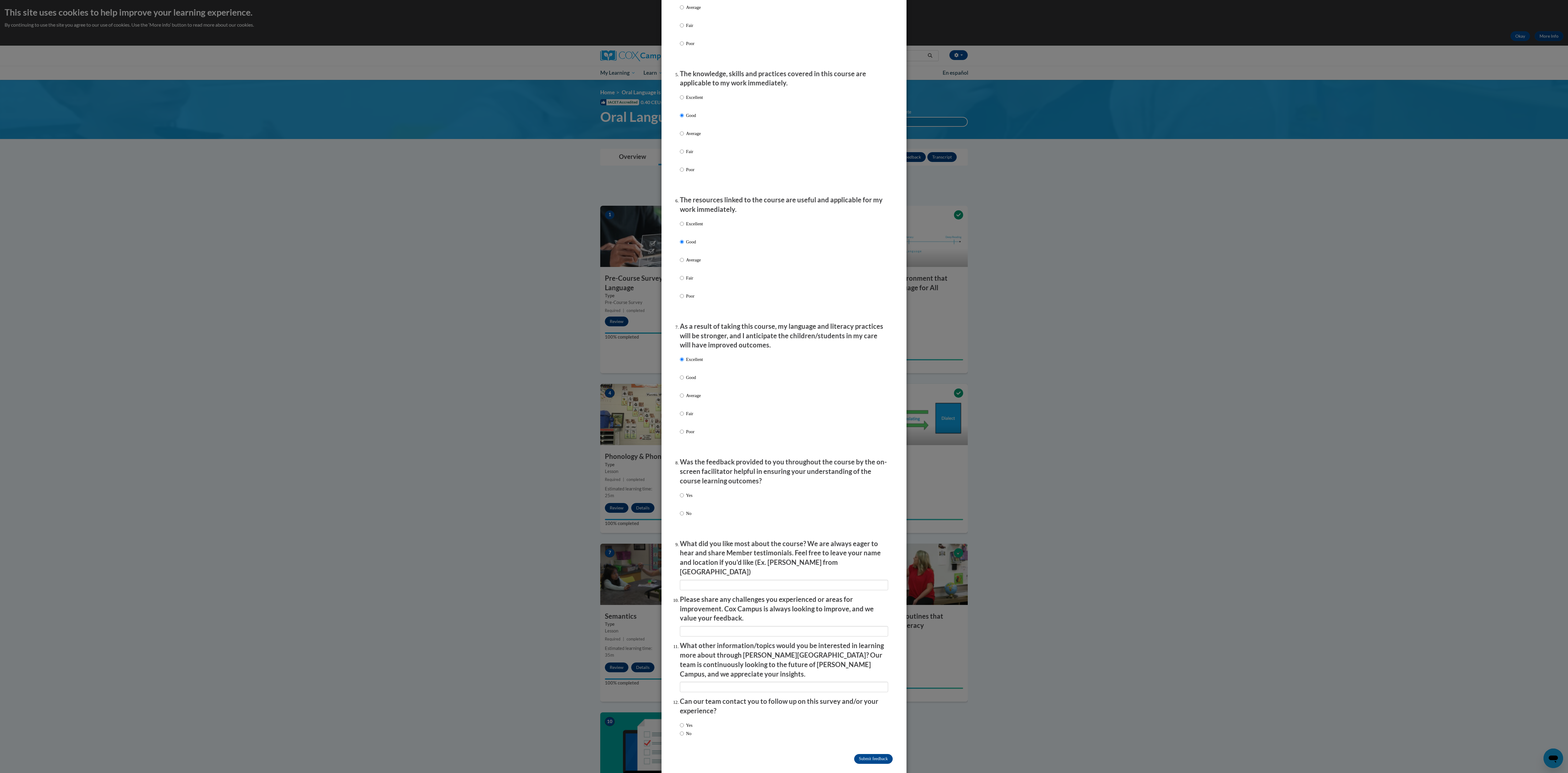
click at [686, 499] on p "Yes" at bounding box center [689, 495] width 7 height 7
click at [680, 499] on input "Yes" at bounding box center [682, 495] width 4 height 7
radio input "true"
click at [710, 585] on input "textbox" at bounding box center [784, 585] width 208 height 10
click at [682, 730] on label "No" at bounding box center [685, 733] width 12 height 7
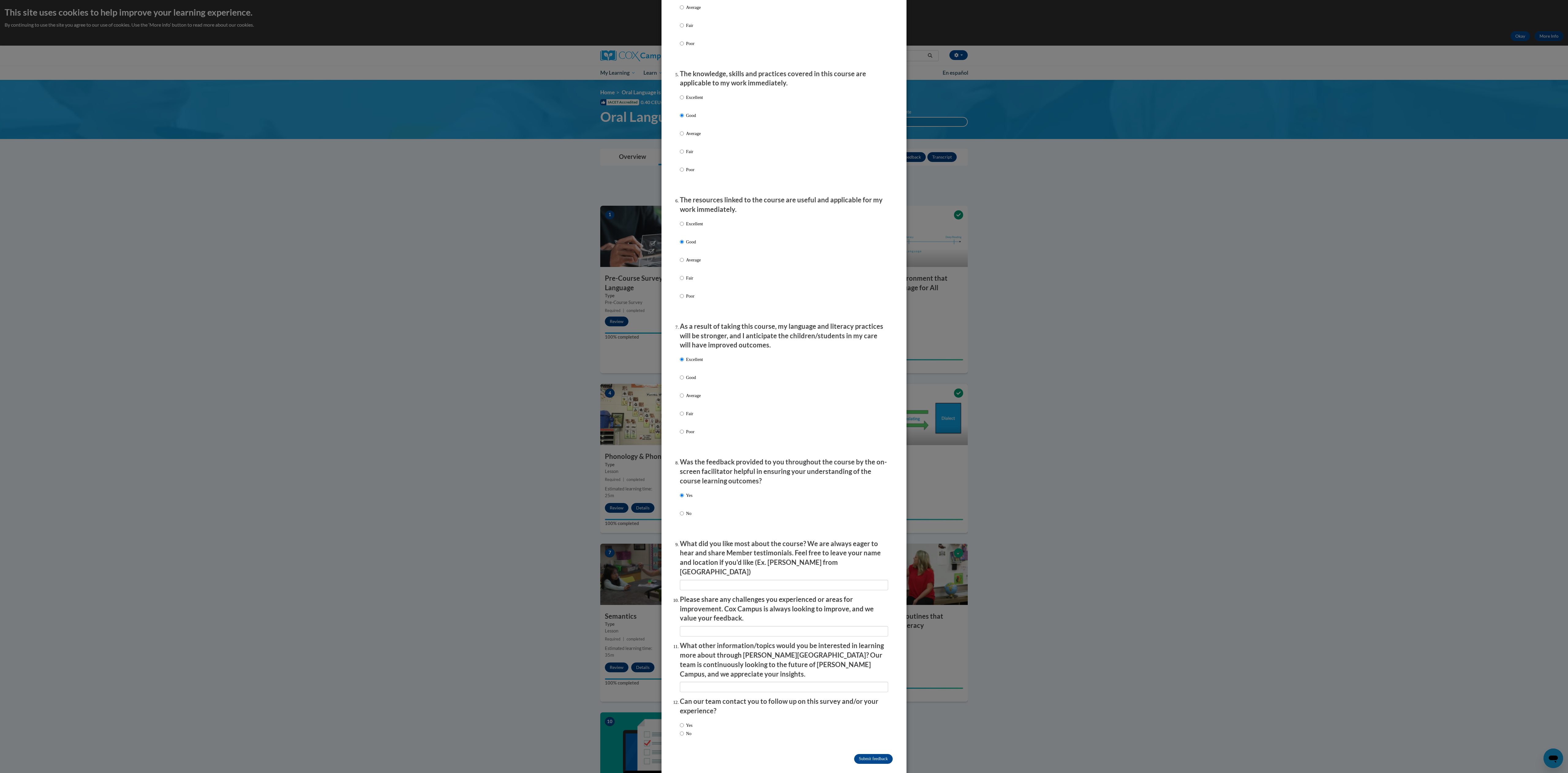
click at [682, 730] on input "No" at bounding box center [682, 733] width 4 height 7
radio input "true"
click at [858, 754] on input "Submit feedback" at bounding box center [873, 759] width 38 height 10
